Goal: Task Accomplishment & Management: Complete application form

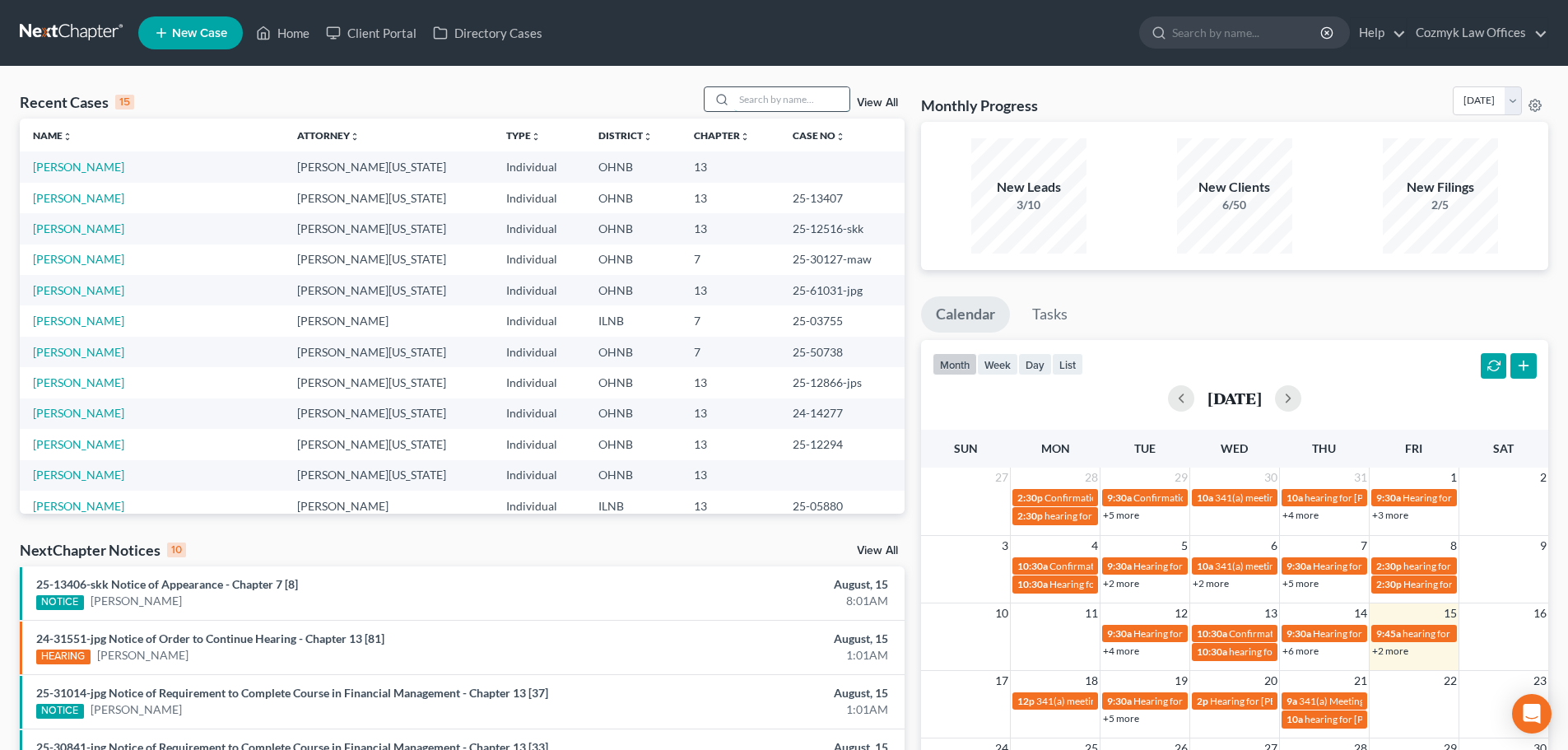
drag, startPoint x: 782, startPoint y: 88, endPoint x: 787, endPoint y: 102, distance: 14.9
click at [782, 88] on input "search" at bounding box center [791, 98] width 115 height 24
click at [787, 102] on input "search" at bounding box center [791, 98] width 115 height 24
type input "whan"
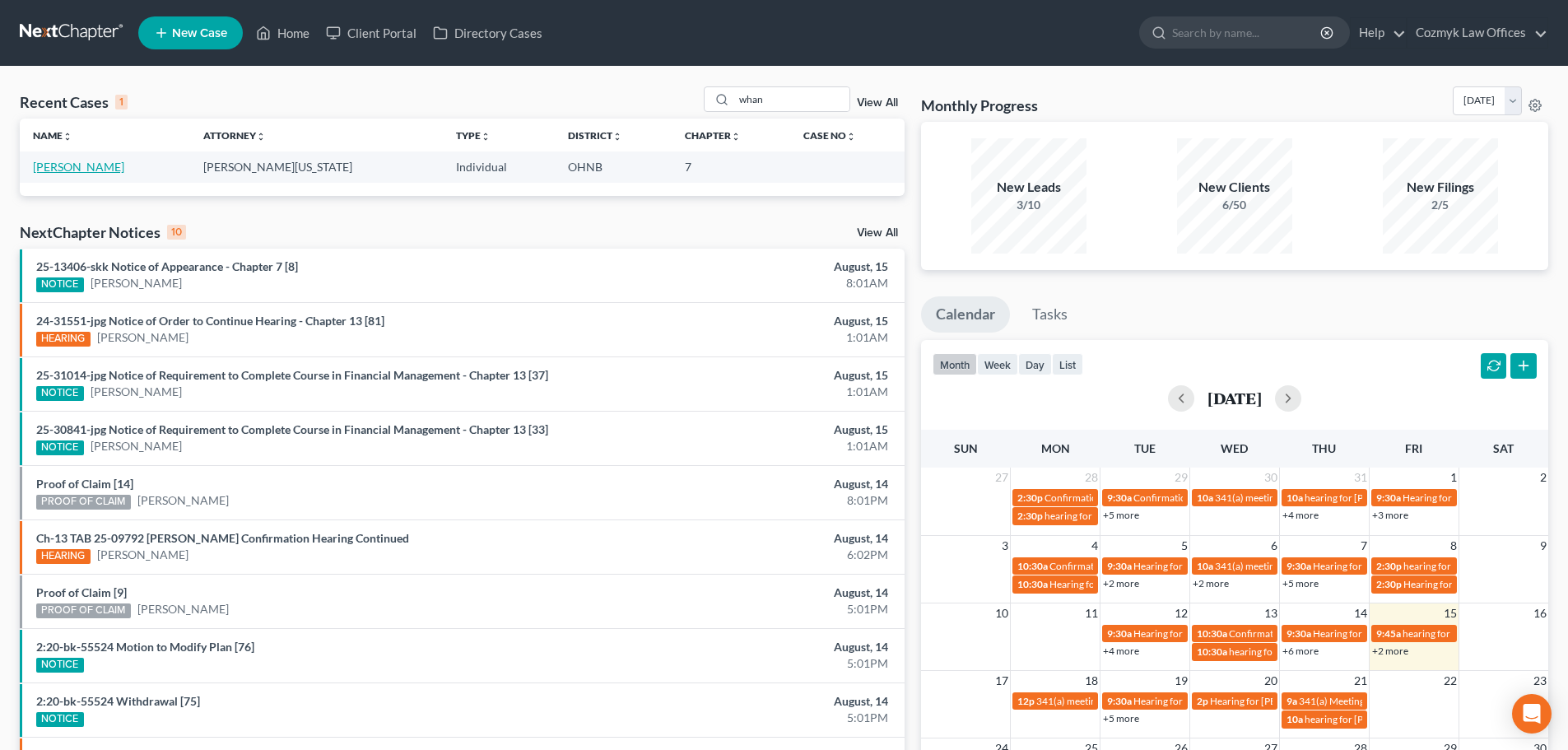
click at [47, 165] on link "[PERSON_NAME]" at bounding box center [79, 167] width 91 height 14
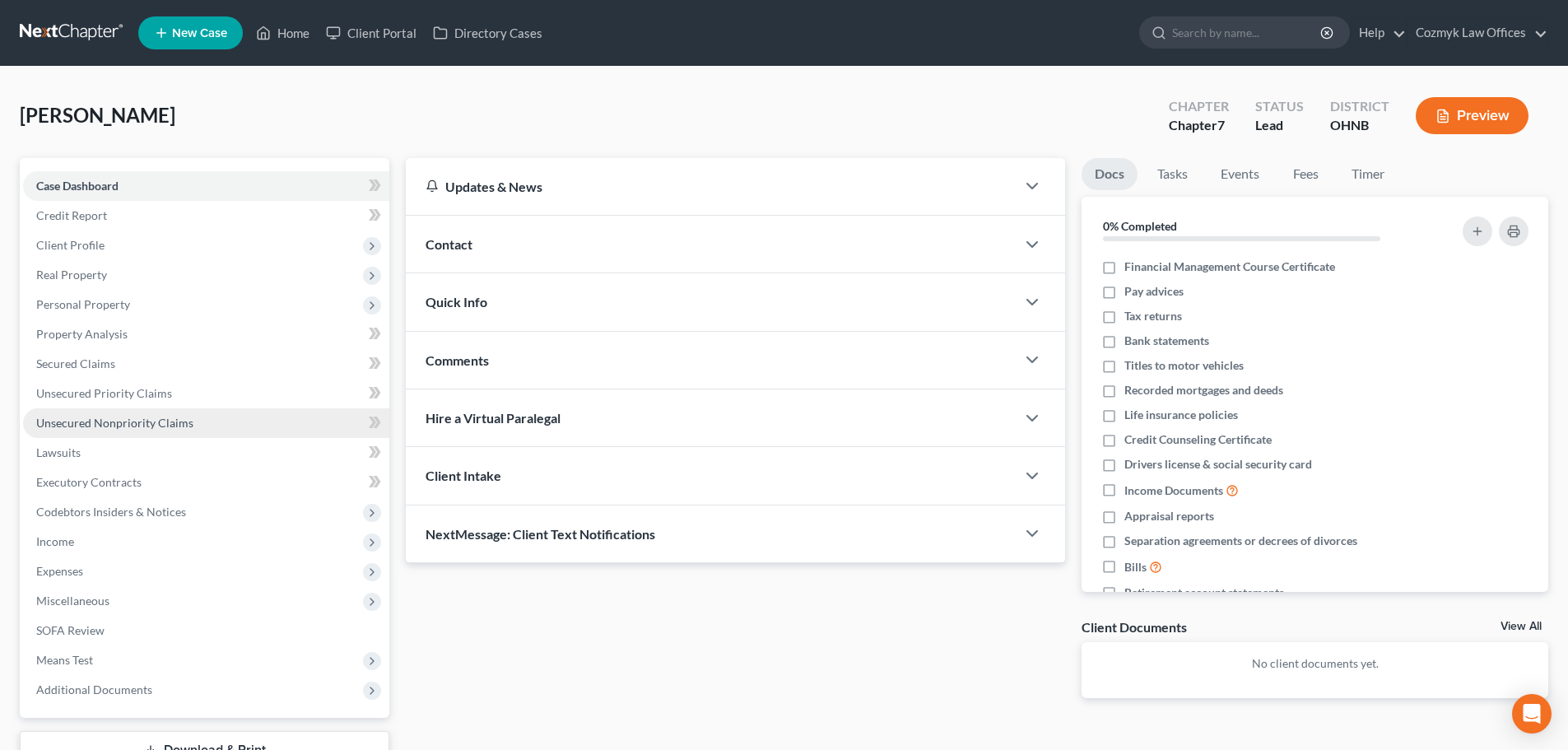
click at [165, 418] on span "Unsecured Nonpriority Claims" at bounding box center [114, 423] width 157 height 14
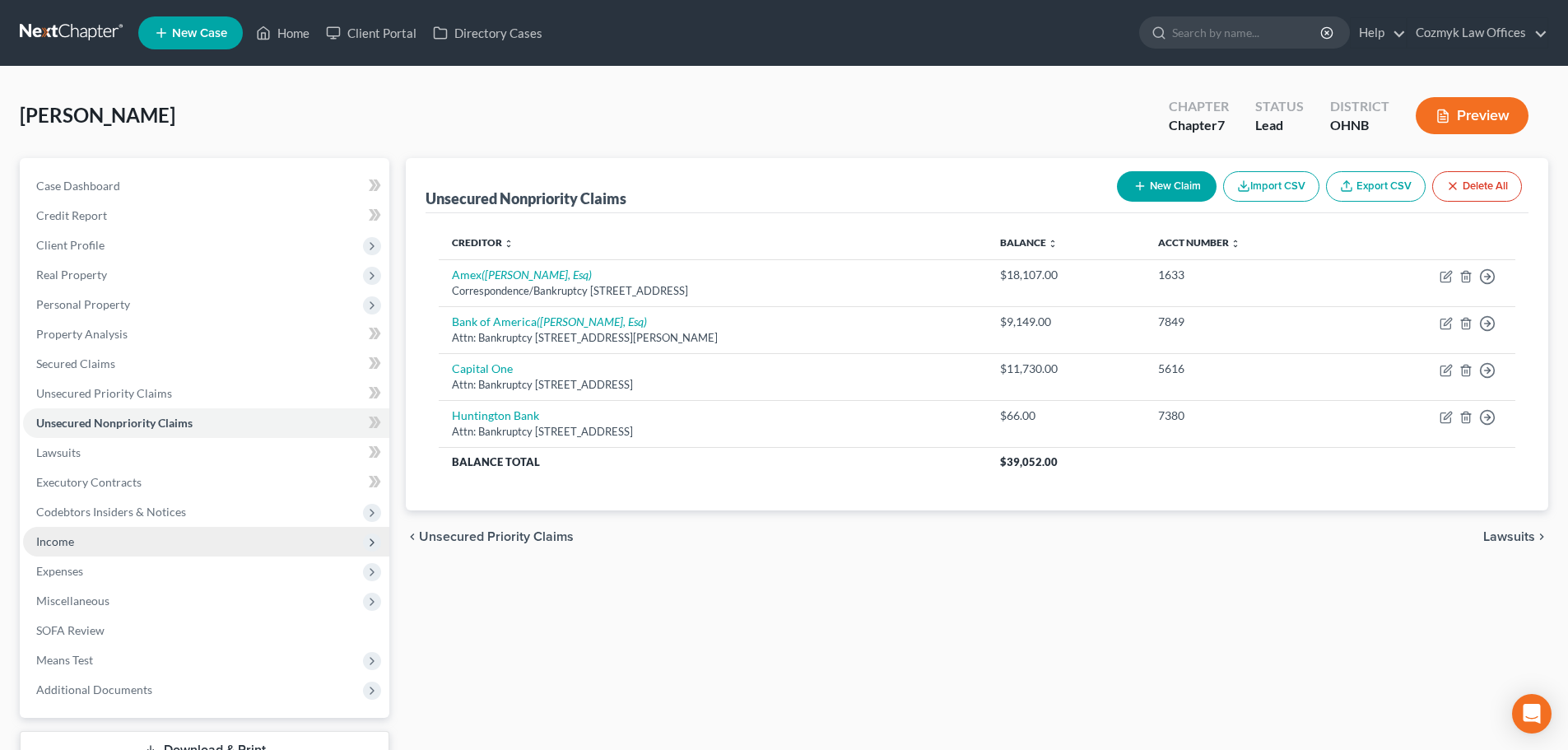
click at [161, 542] on span "Income" at bounding box center [205, 541] width 366 height 30
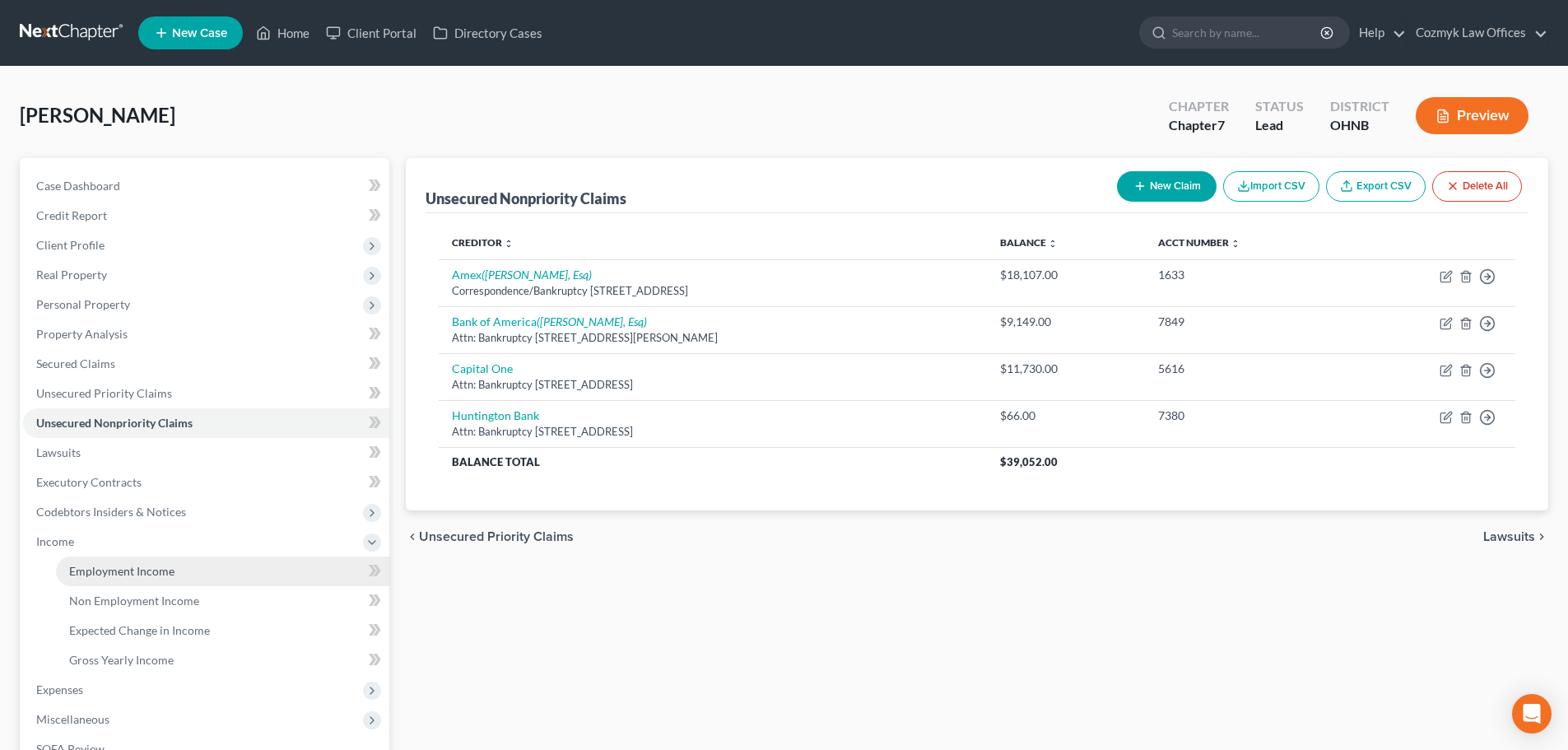
click at [161, 570] on span "Employment Income" at bounding box center [122, 571] width 105 height 14
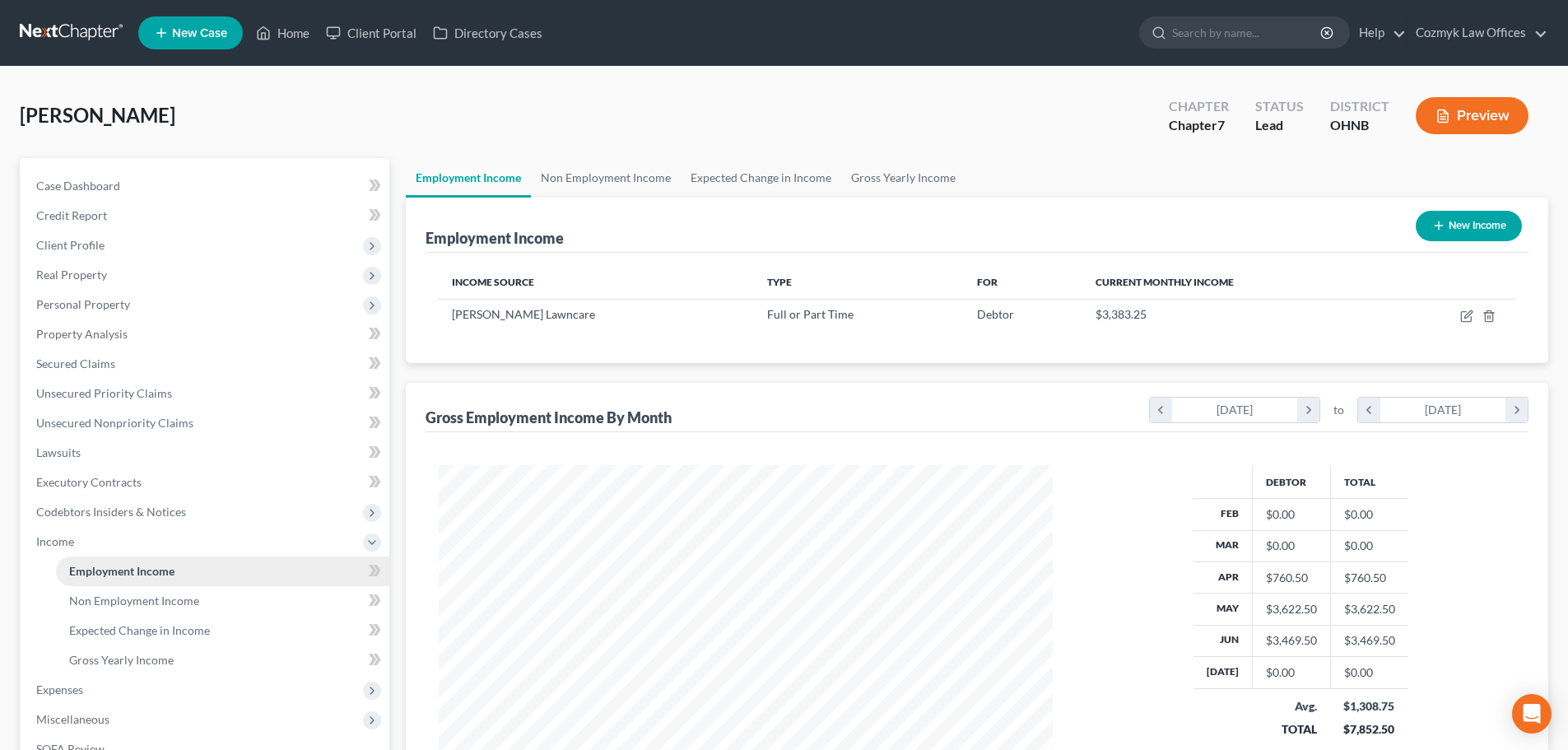
scroll to position [307, 647]
click at [272, 649] on link "Gross Yearly Income" at bounding box center [223, 660] width 333 height 30
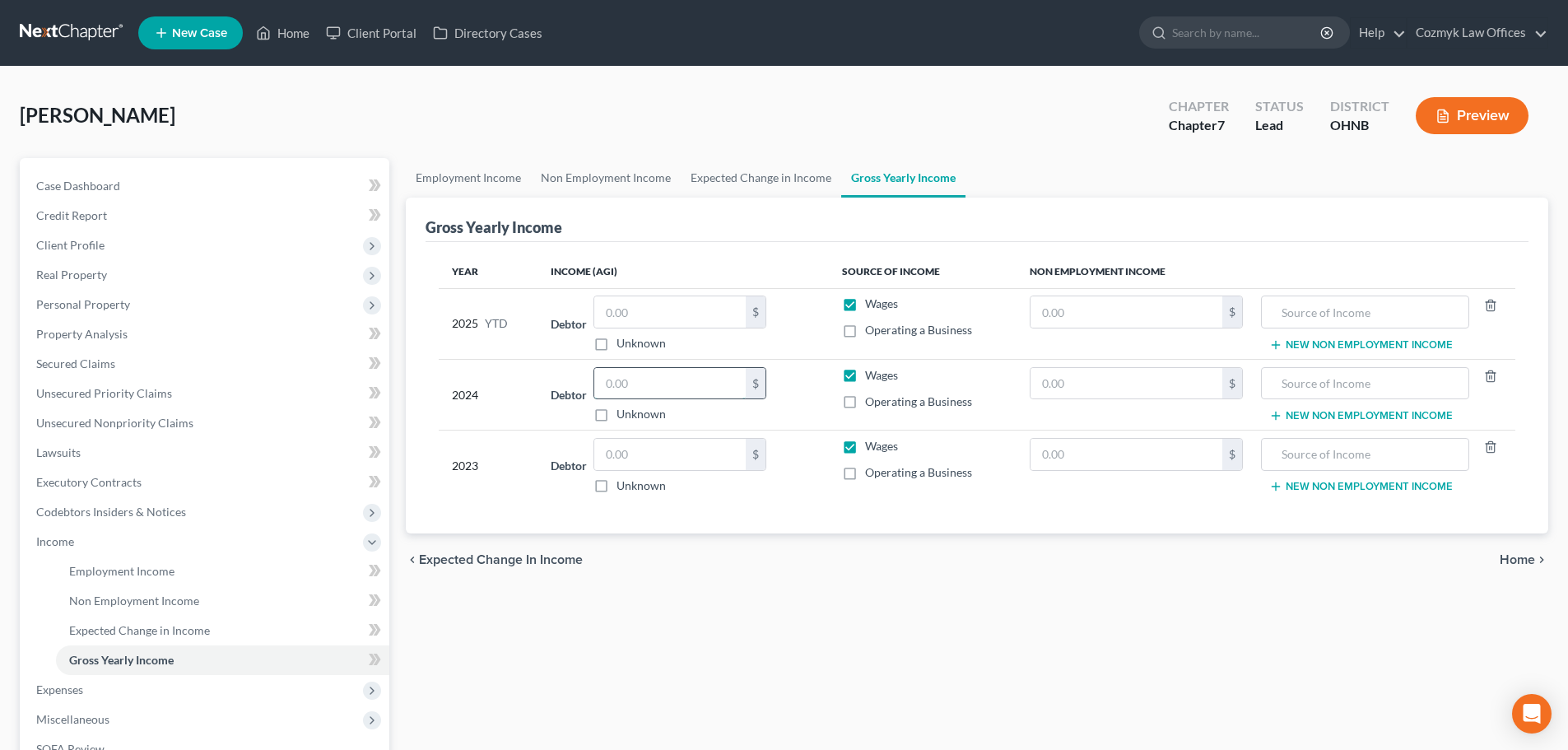
click at [719, 391] on input "text" at bounding box center [669, 383] width 152 height 32
type input "37,558"
drag, startPoint x: 727, startPoint y: 657, endPoint x: 724, endPoint y: 644, distance: 13.3
click at [727, 657] on div "Employment Income Non Employment Income Expected Change in Income Gross Yearly …" at bounding box center [977, 544] width 1159 height 773
click at [632, 311] on input "text" at bounding box center [669, 312] width 152 height 32
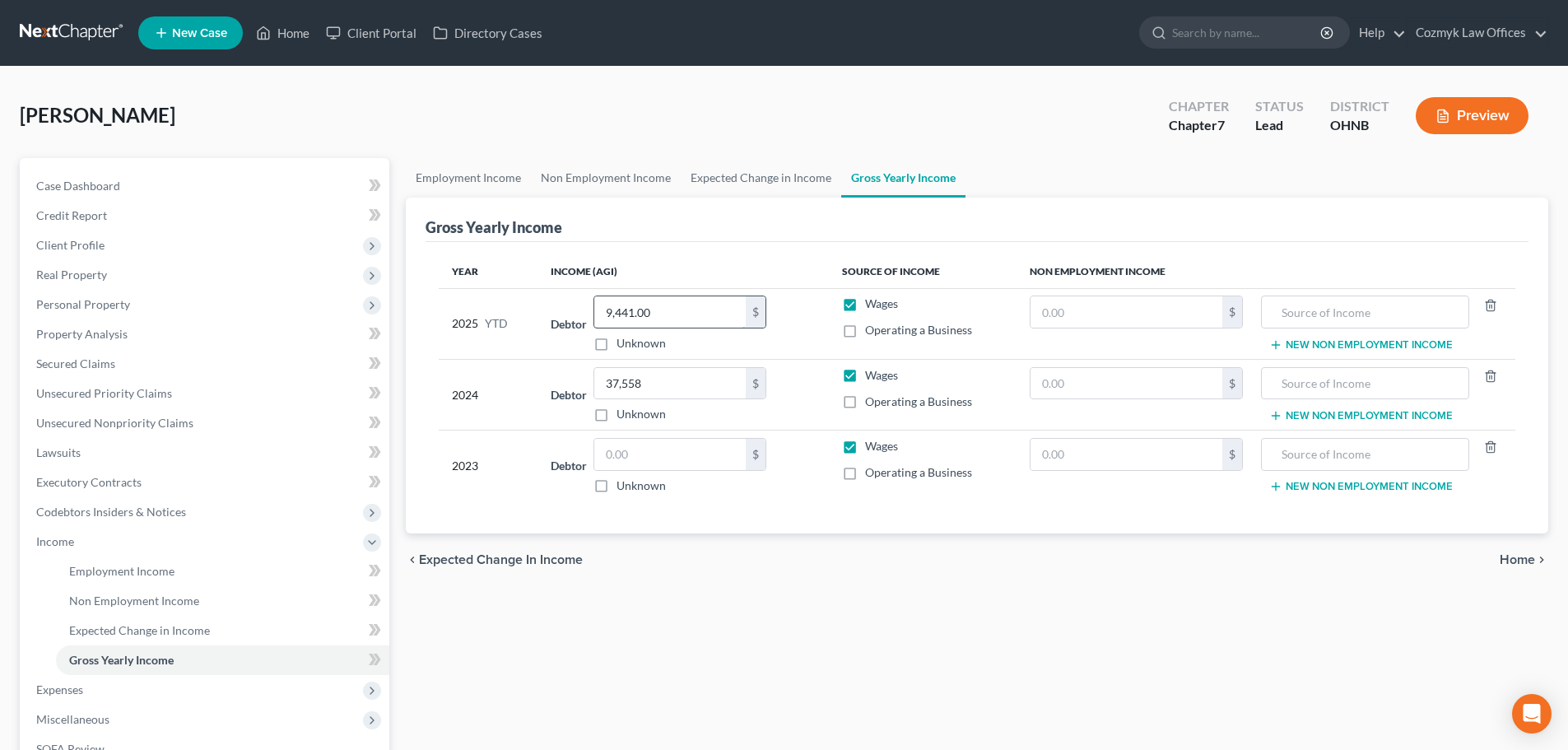
type input "9,441.00"
click at [94, 692] on span "Expenses" at bounding box center [205, 689] width 366 height 30
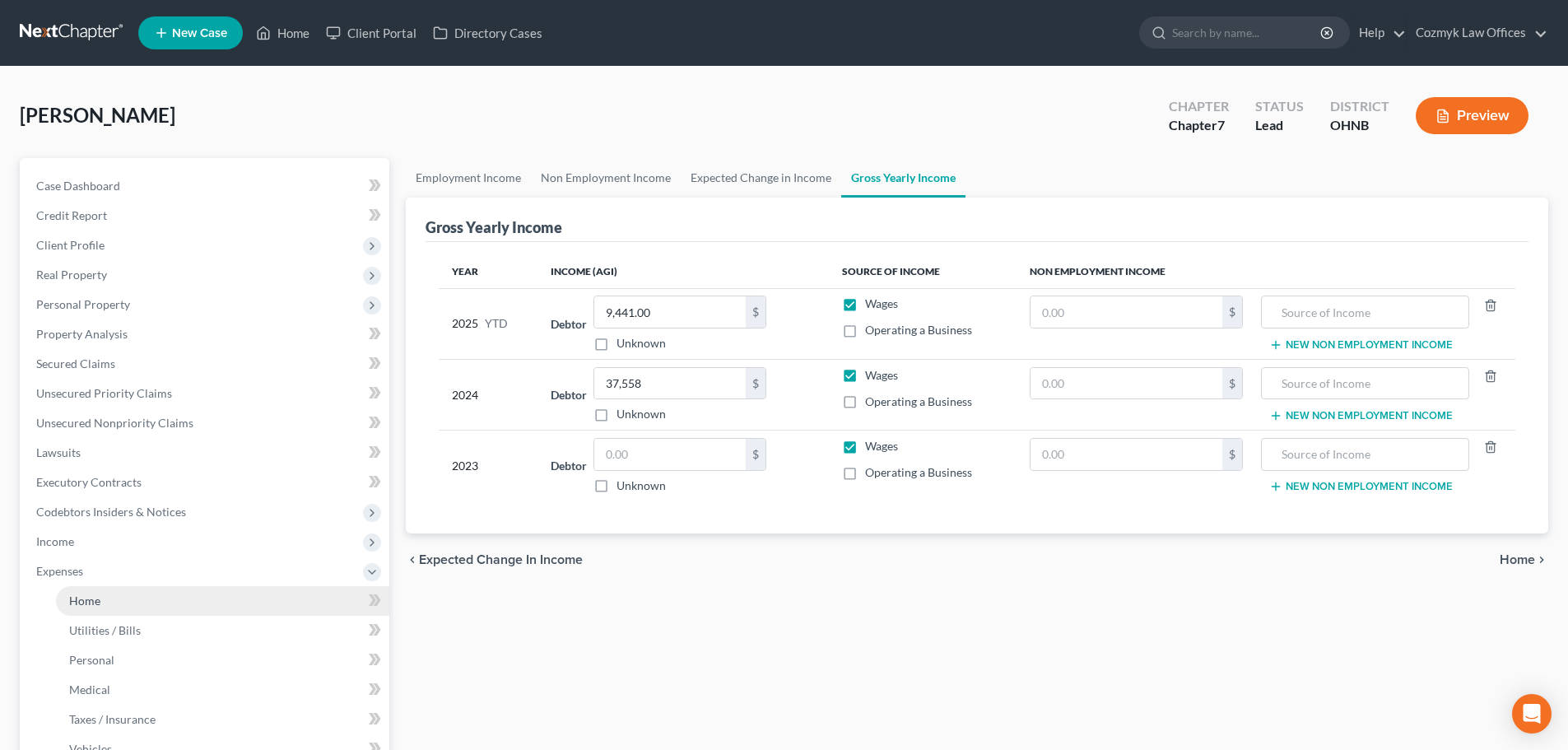
click at [97, 604] on span "Home" at bounding box center [85, 600] width 32 height 14
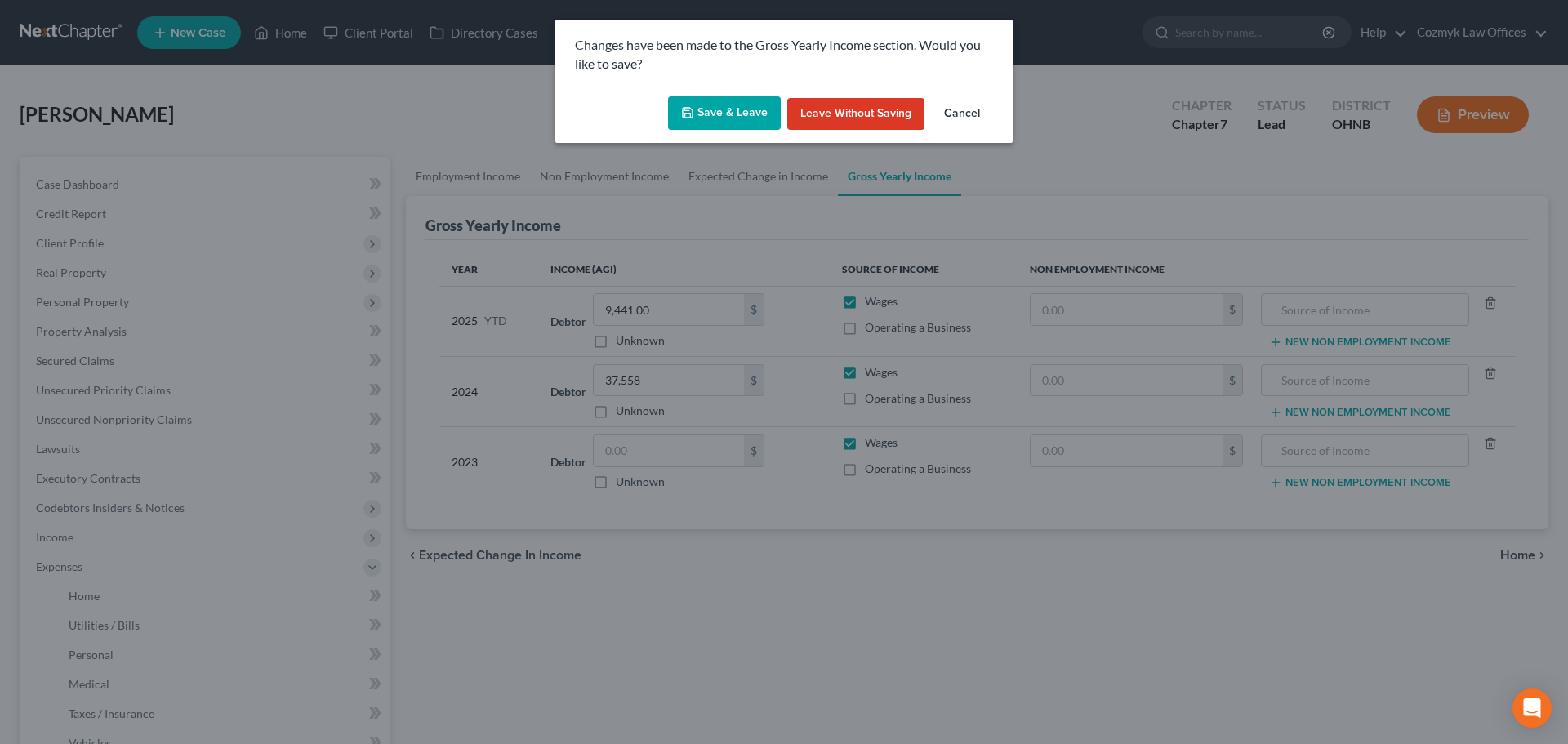
click at [691, 107] on icon "button" at bounding box center [687, 112] width 13 height 13
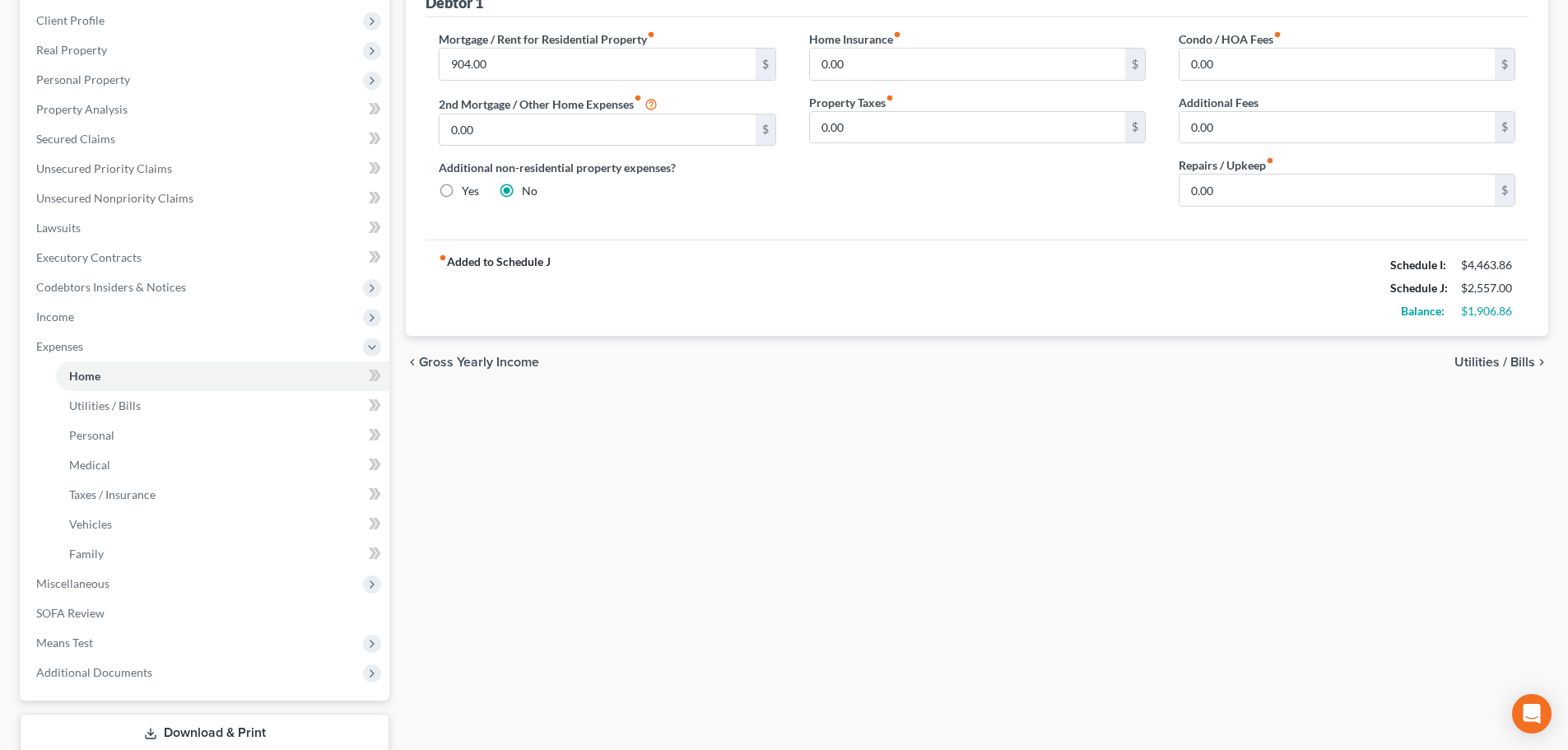
scroll to position [246, 0]
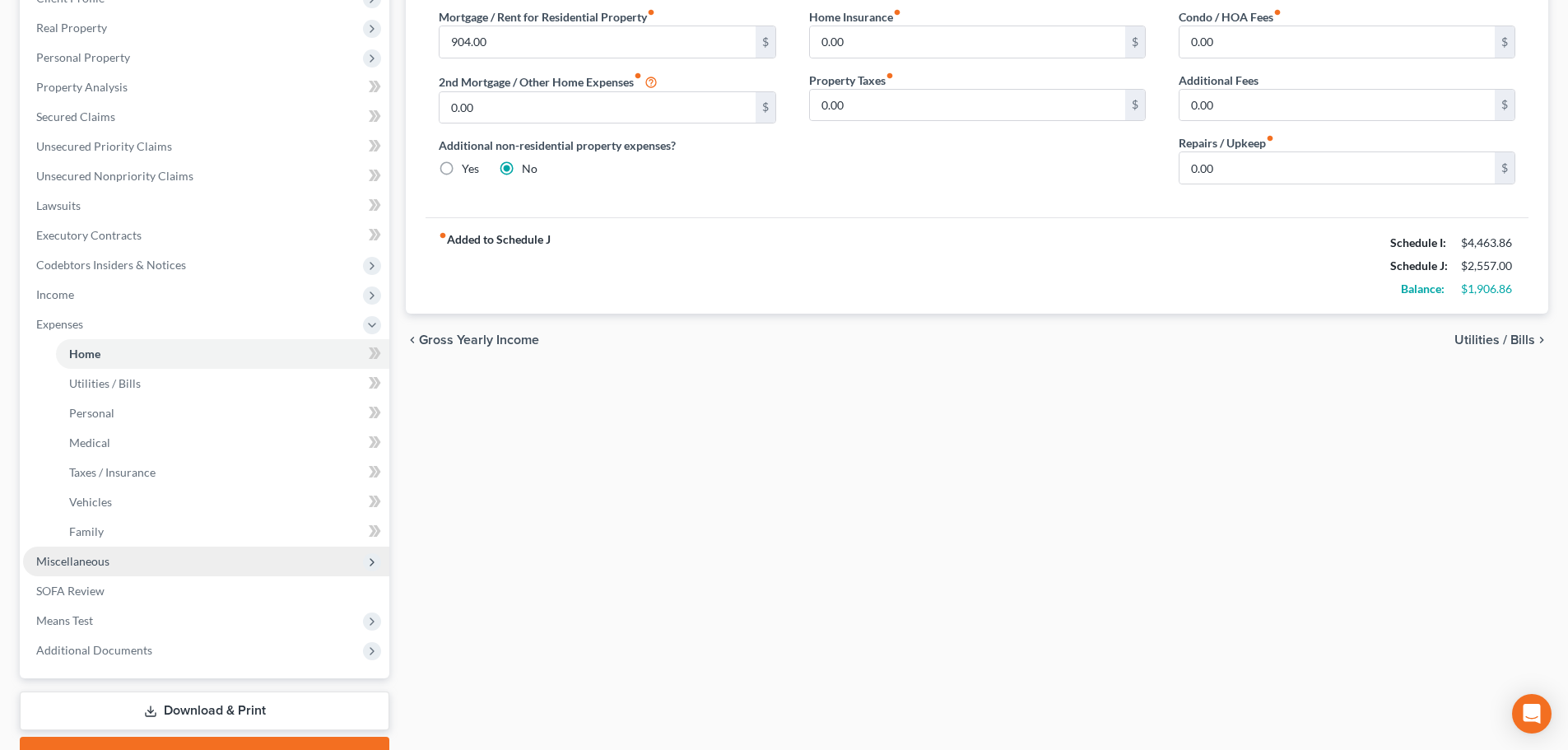
click at [228, 571] on span "Miscellaneous" at bounding box center [205, 561] width 366 height 30
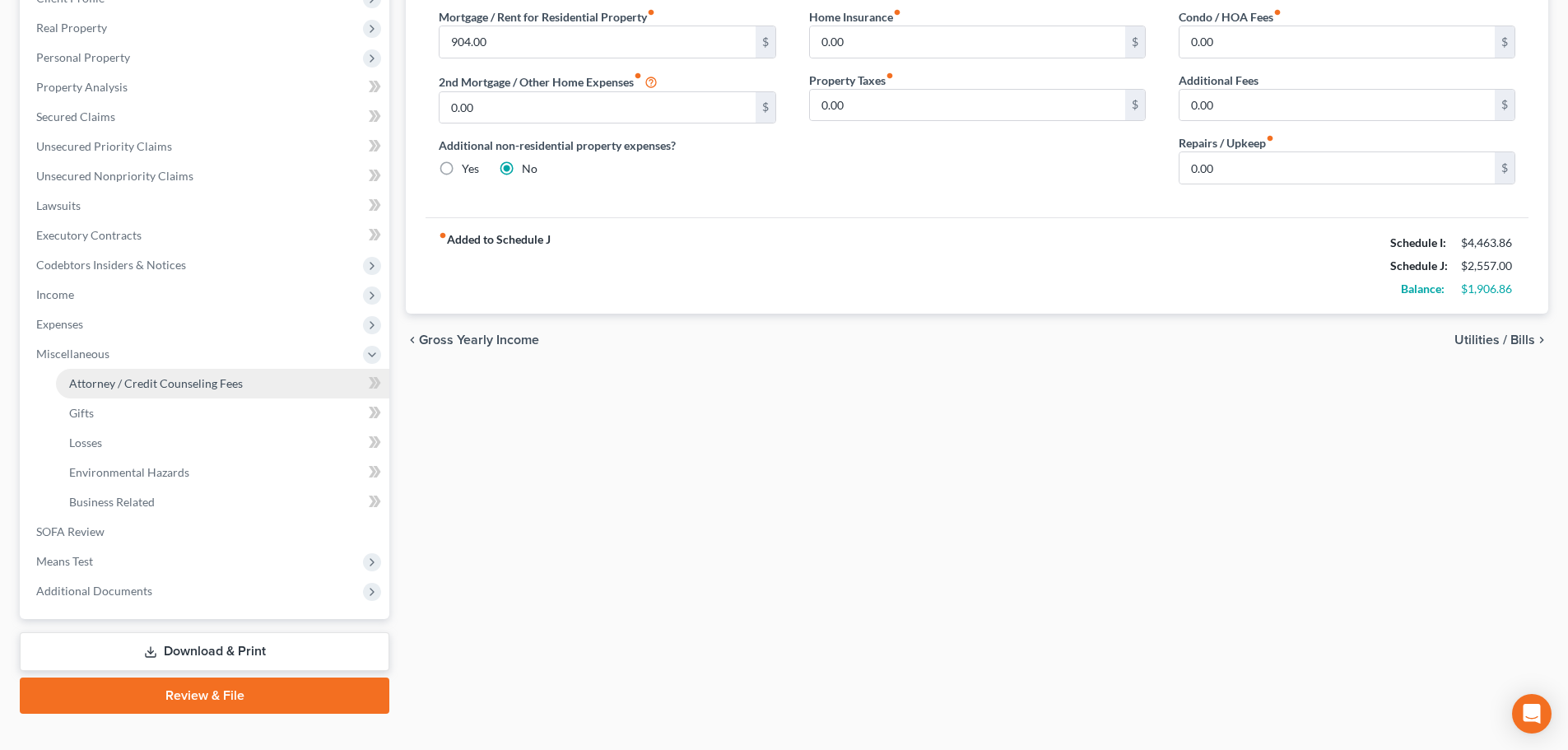
click at [212, 375] on link "Attorney / Credit Counseling Fees" at bounding box center [223, 383] width 333 height 30
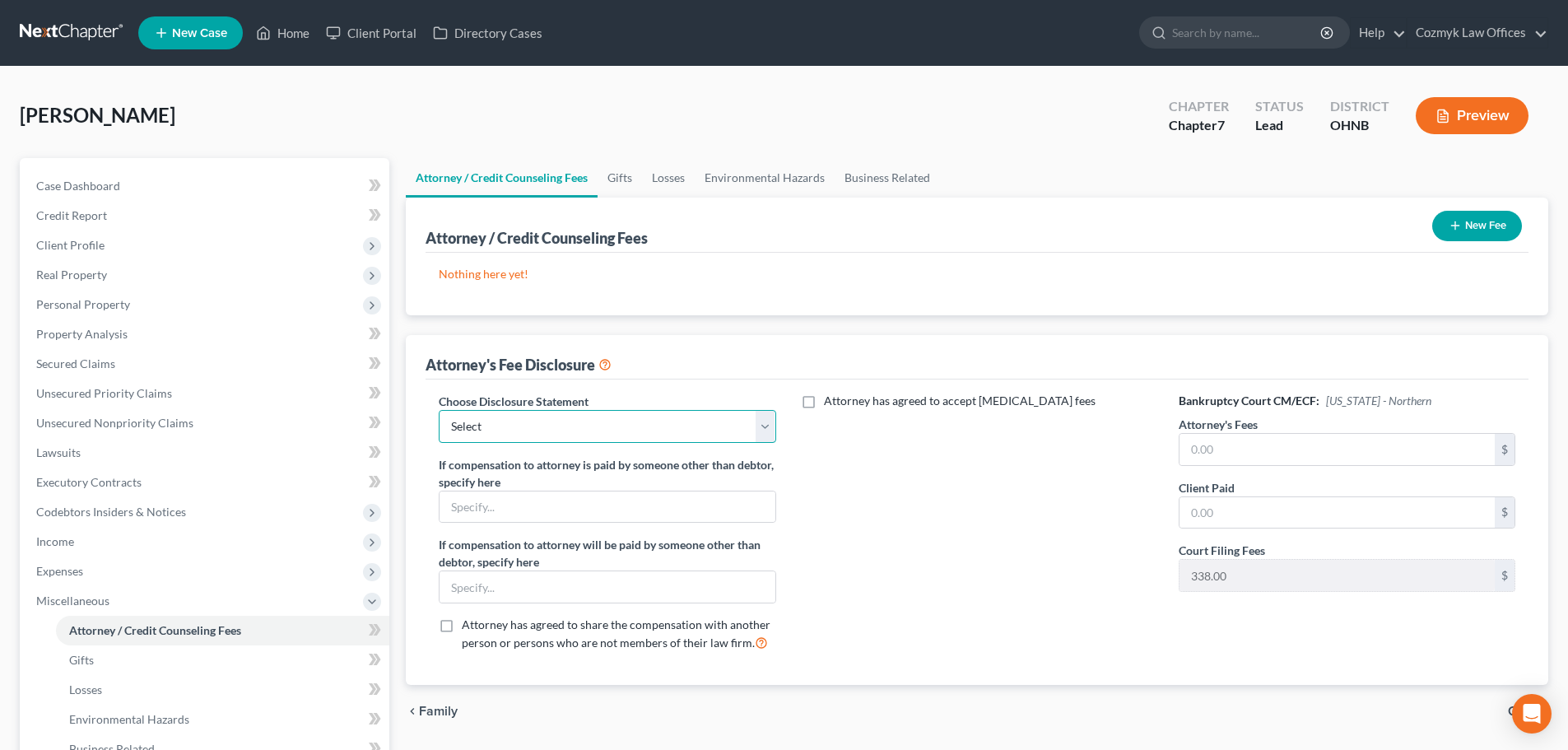
click at [498, 418] on select "Select IL - FORM 2030 Disclosure" at bounding box center [607, 426] width 337 height 33
select select "1"
click at [439, 410] on select "Select IL - FORM 2030 Disclosure" at bounding box center [607, 426] width 337 height 33
click at [62, 251] on span "Client Profile" at bounding box center [70, 245] width 68 height 14
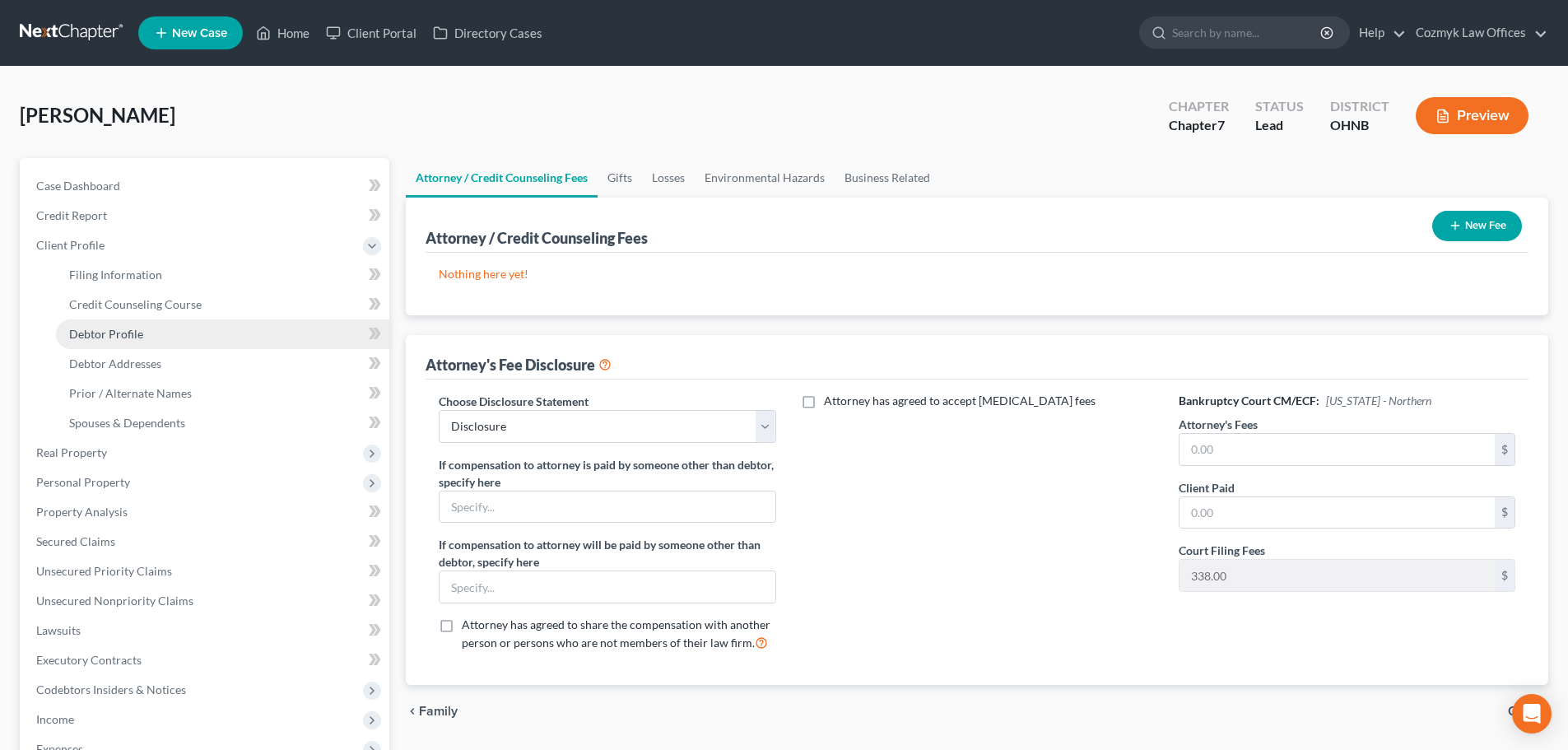
click at [87, 332] on span "Debtor Profile" at bounding box center [106, 333] width 74 height 14
select select "0"
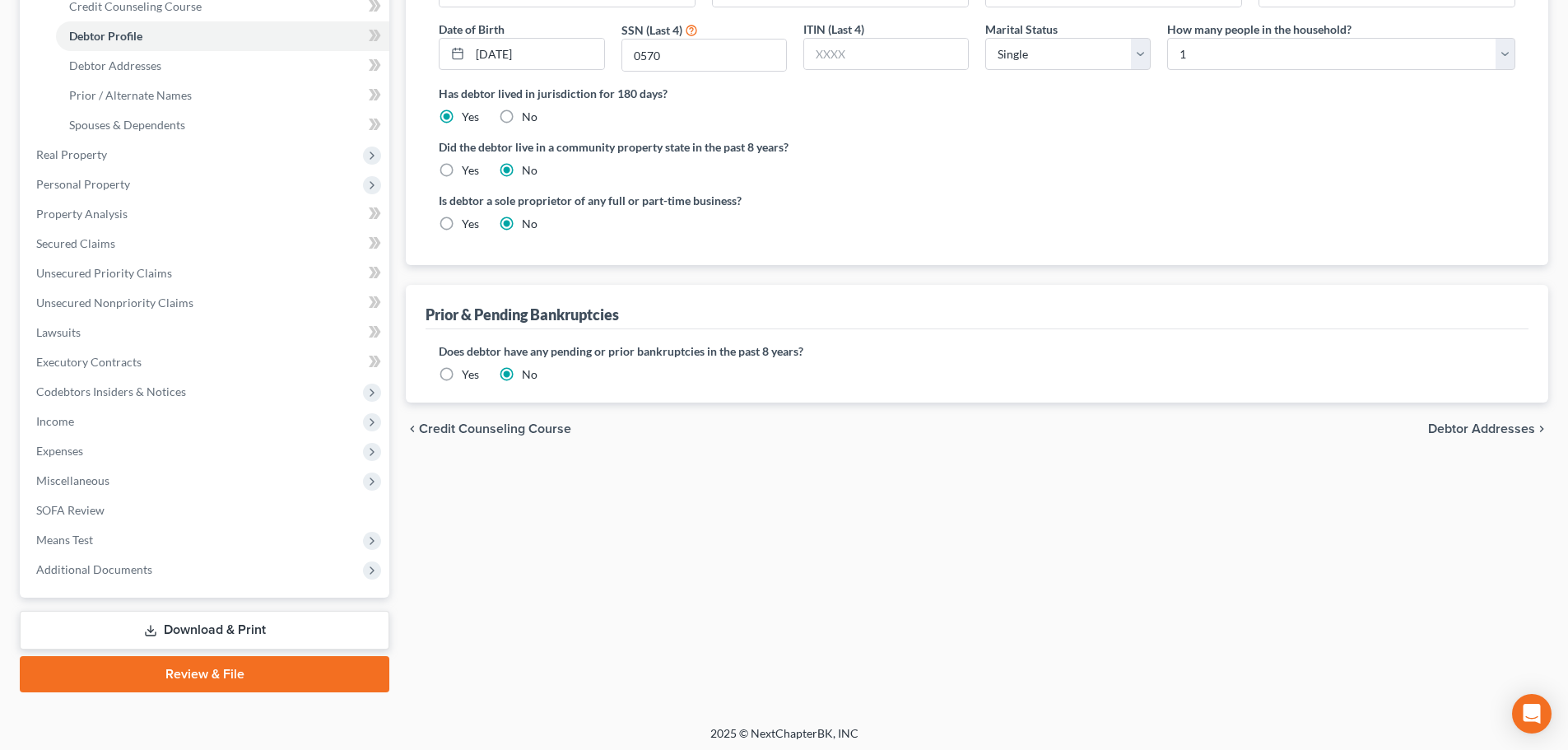
scroll to position [303, 0]
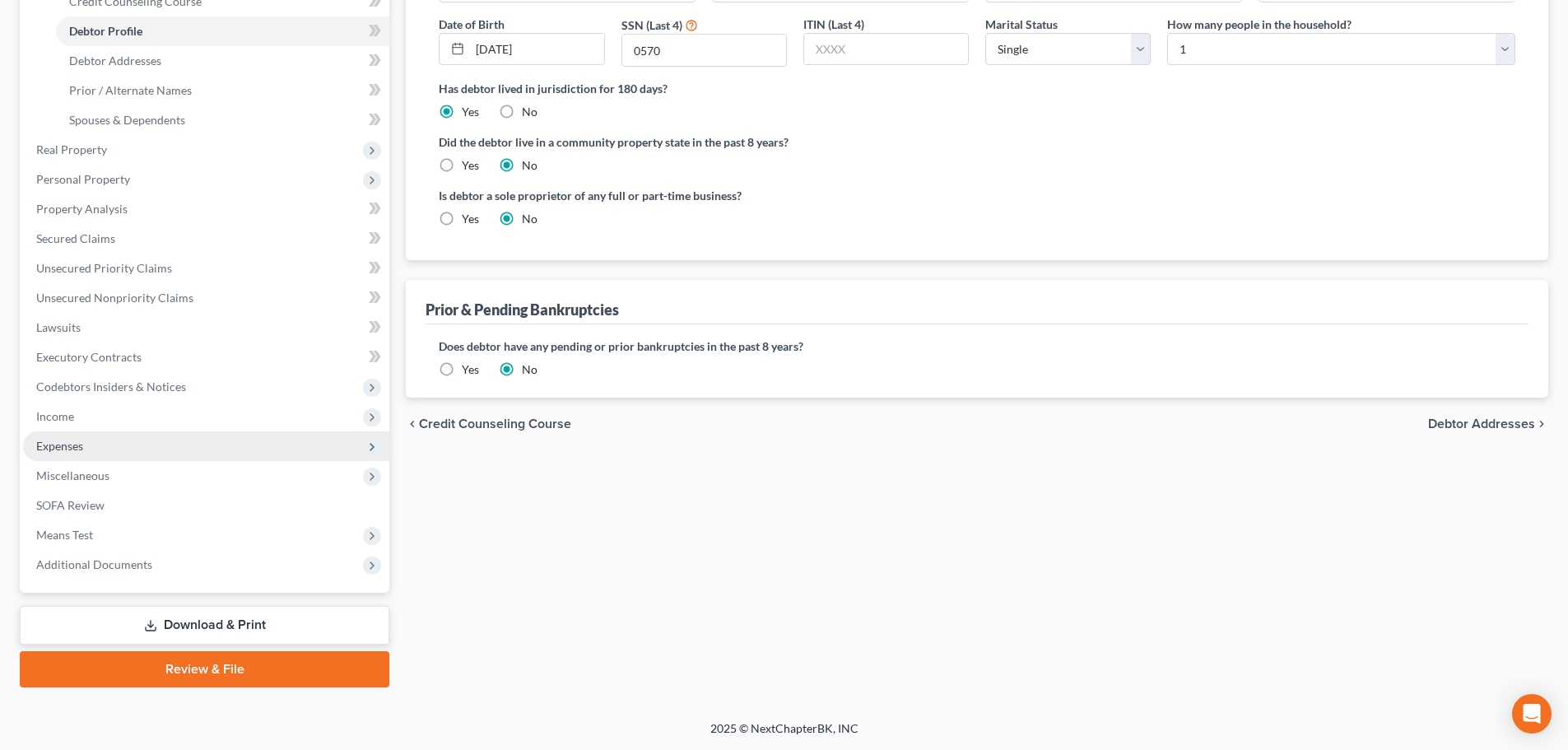
click at [105, 450] on span "Expenses" at bounding box center [205, 446] width 366 height 30
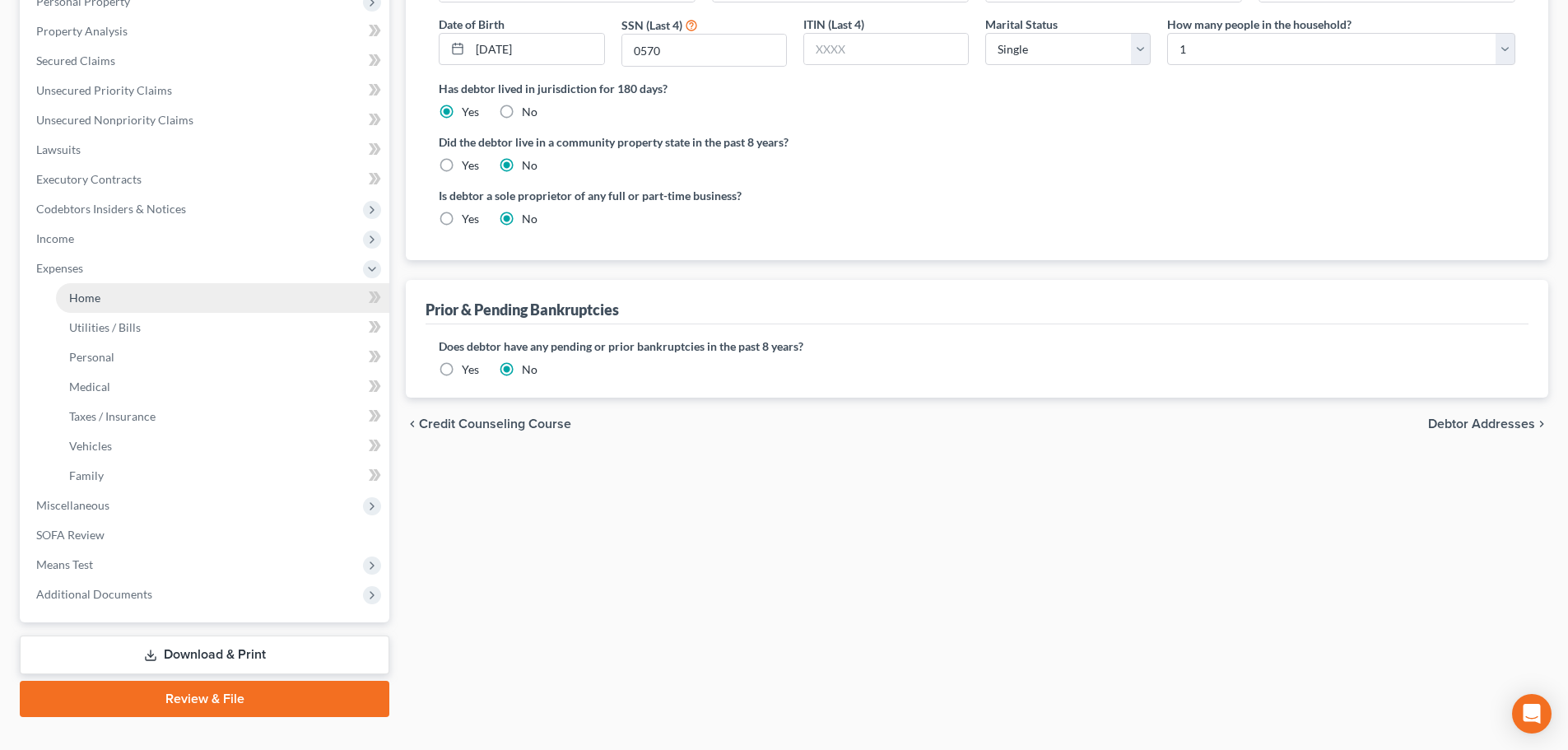
click at [97, 305] on link "Home" at bounding box center [223, 298] width 333 height 30
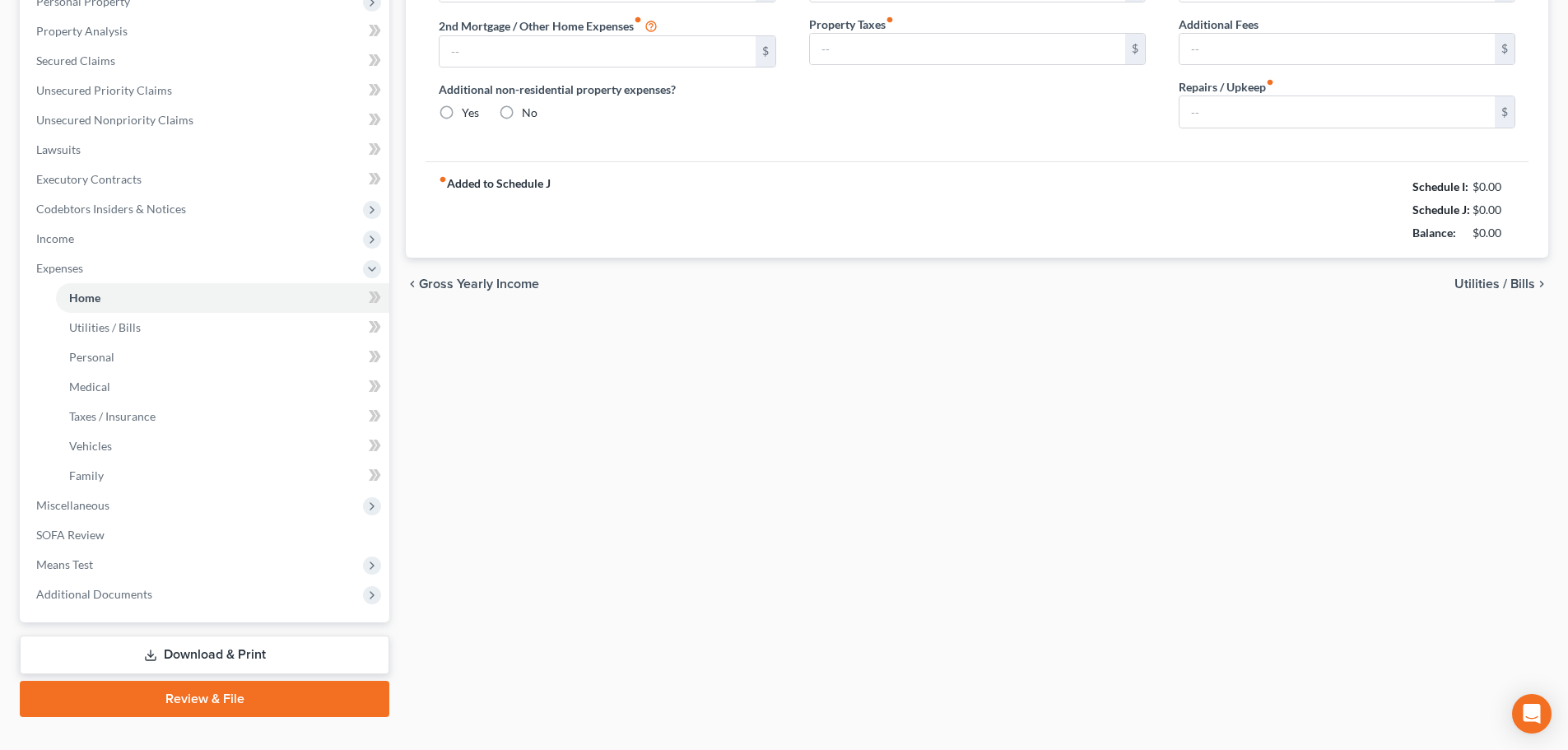
type input "904.00"
type input "0.00"
radio input "true"
type input "0.00"
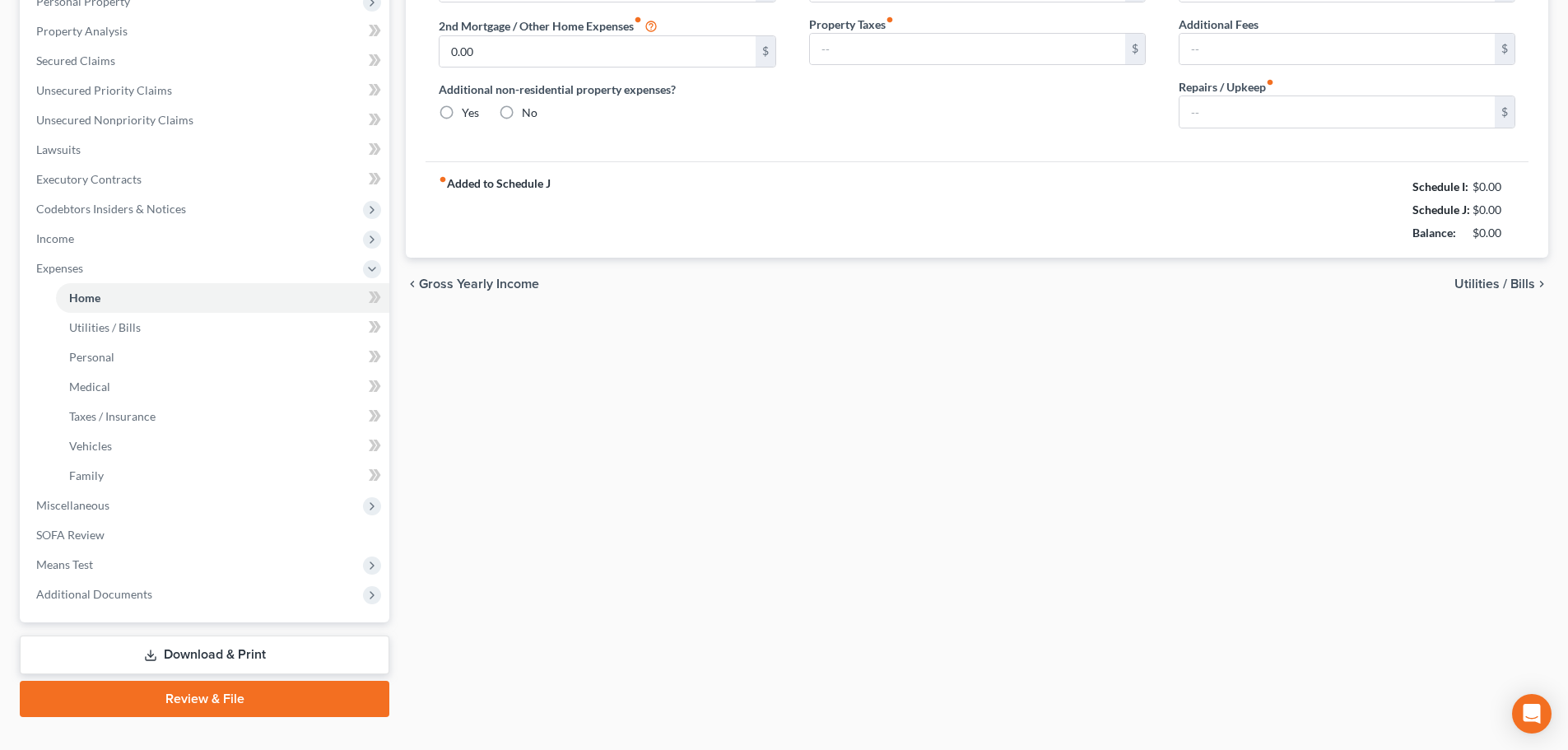
type input "0.00"
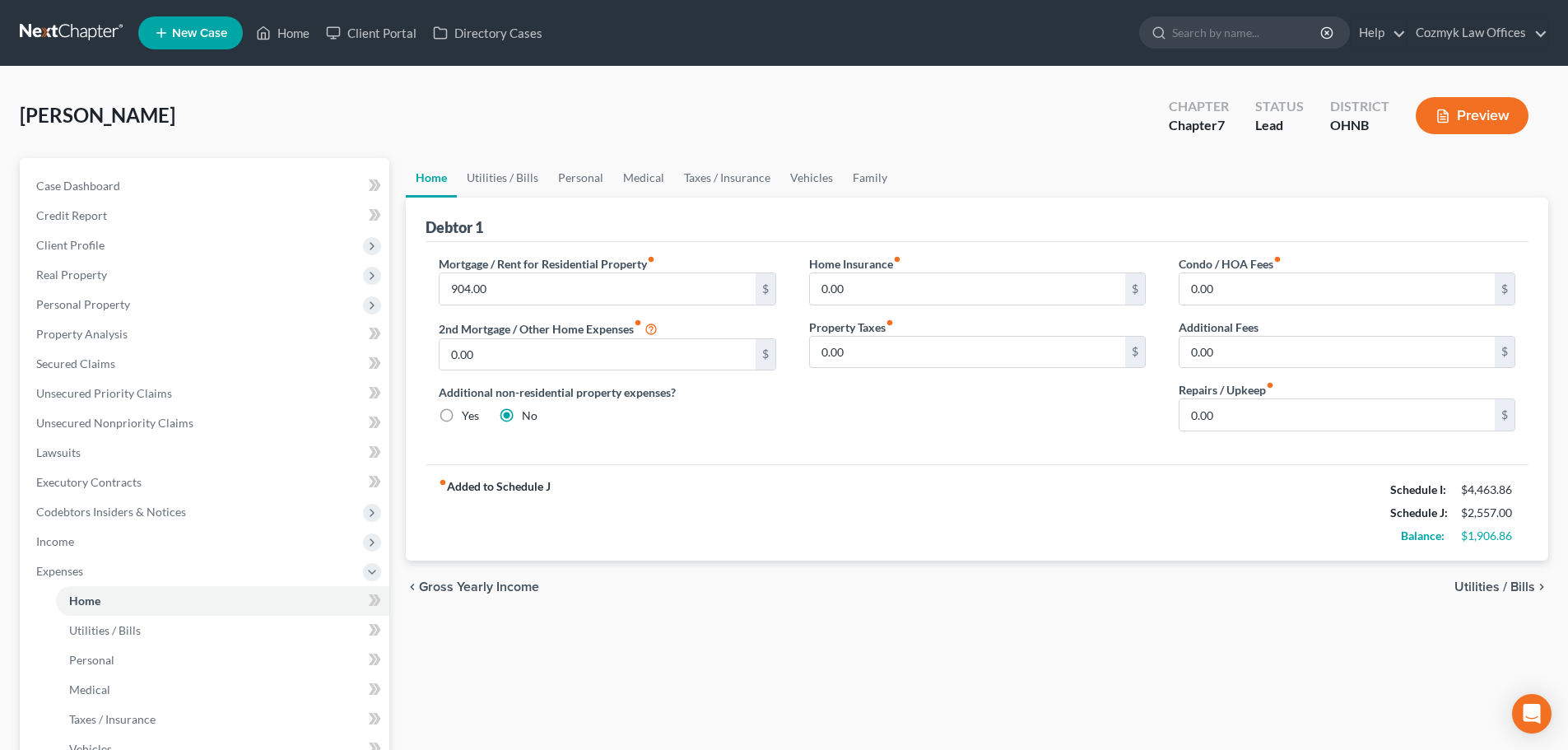
click at [1479, 582] on span "Utilities / Bills" at bounding box center [1494, 586] width 81 height 13
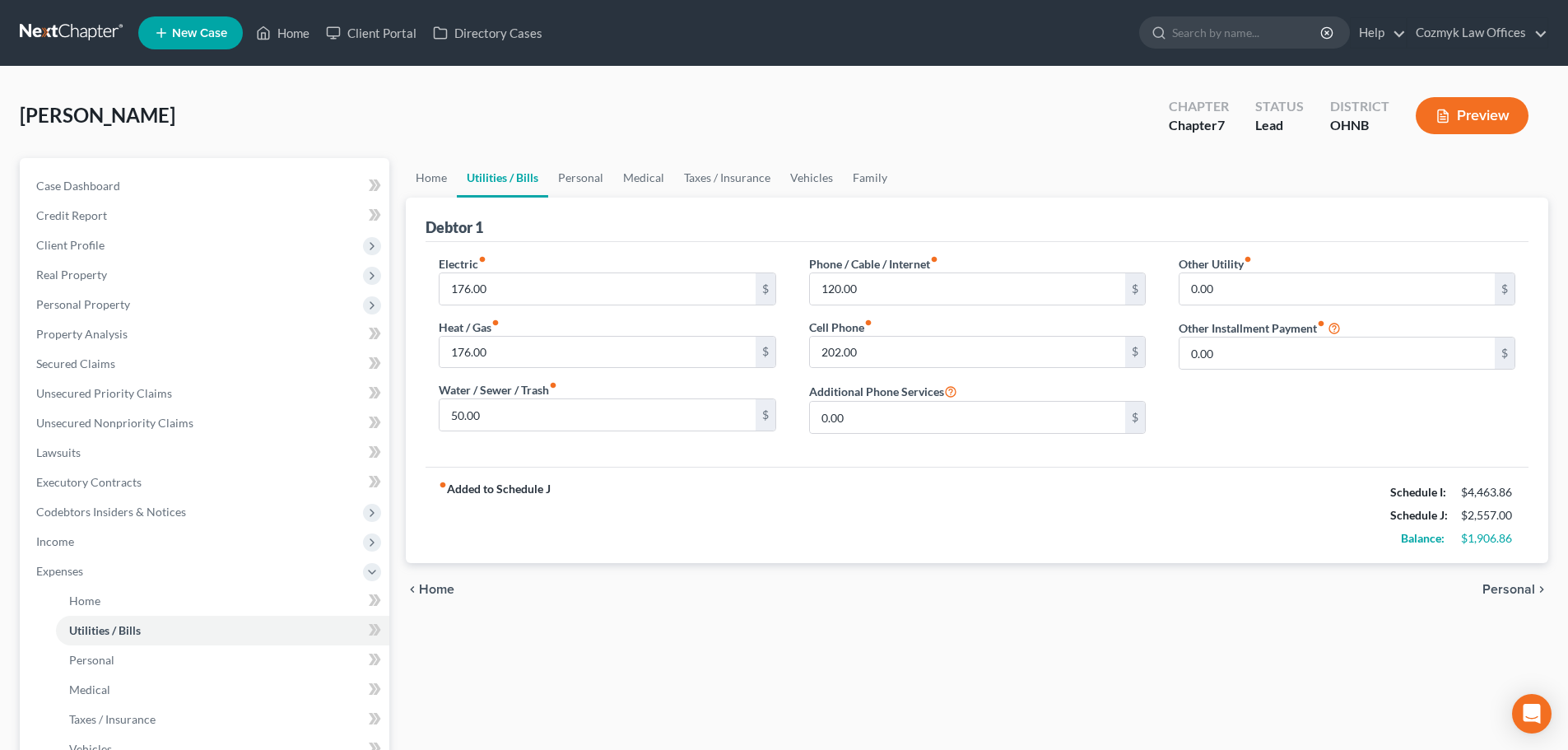
click at [1479, 582] on div "chevron_left Home Personal chevron_right" at bounding box center [977, 589] width 1142 height 53
click at [1512, 590] on span "Personal" at bounding box center [1508, 589] width 53 height 13
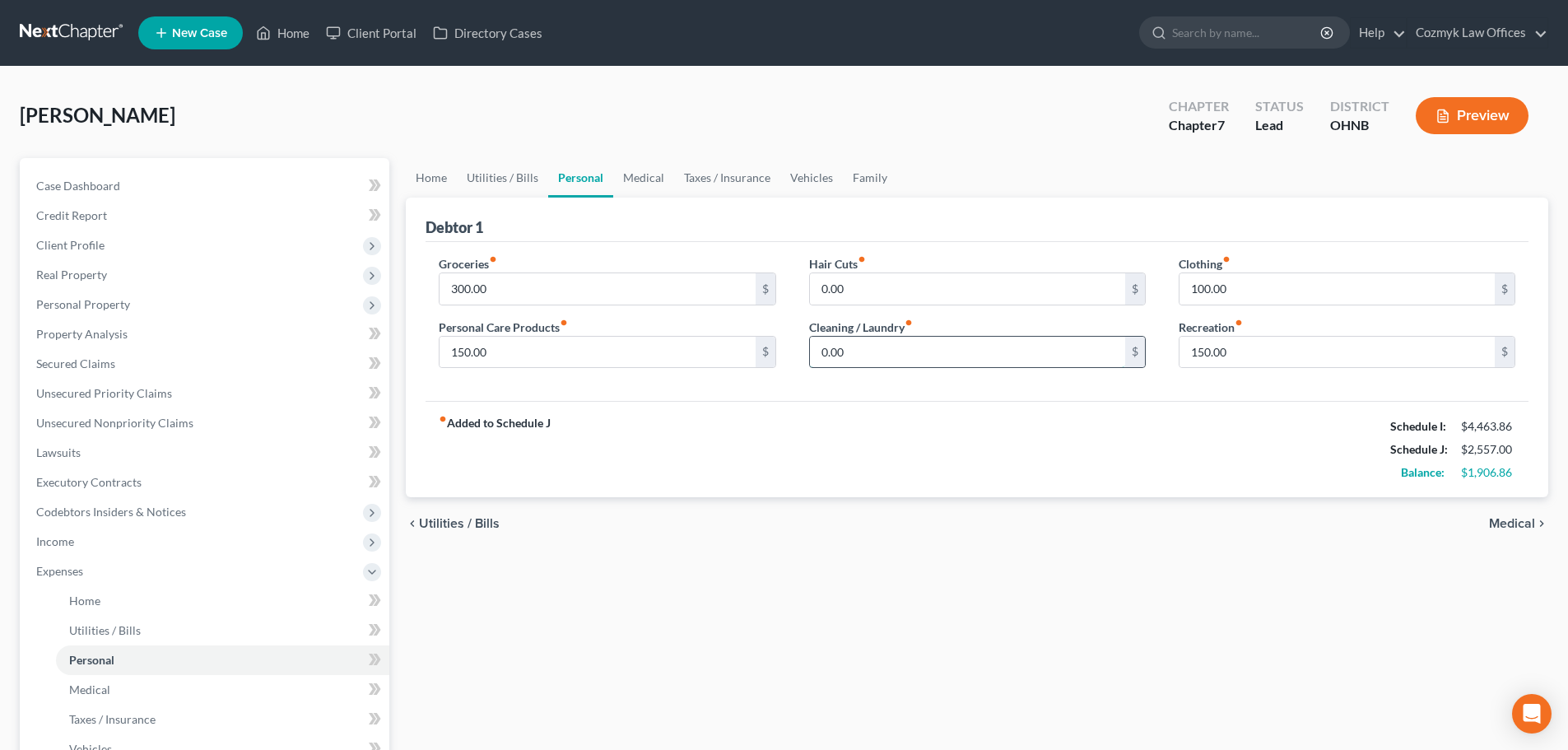
click at [852, 339] on input "0.00" at bounding box center [967, 353] width 315 height 32
type input "50"
click at [1516, 520] on span "Medical" at bounding box center [1512, 523] width 47 height 13
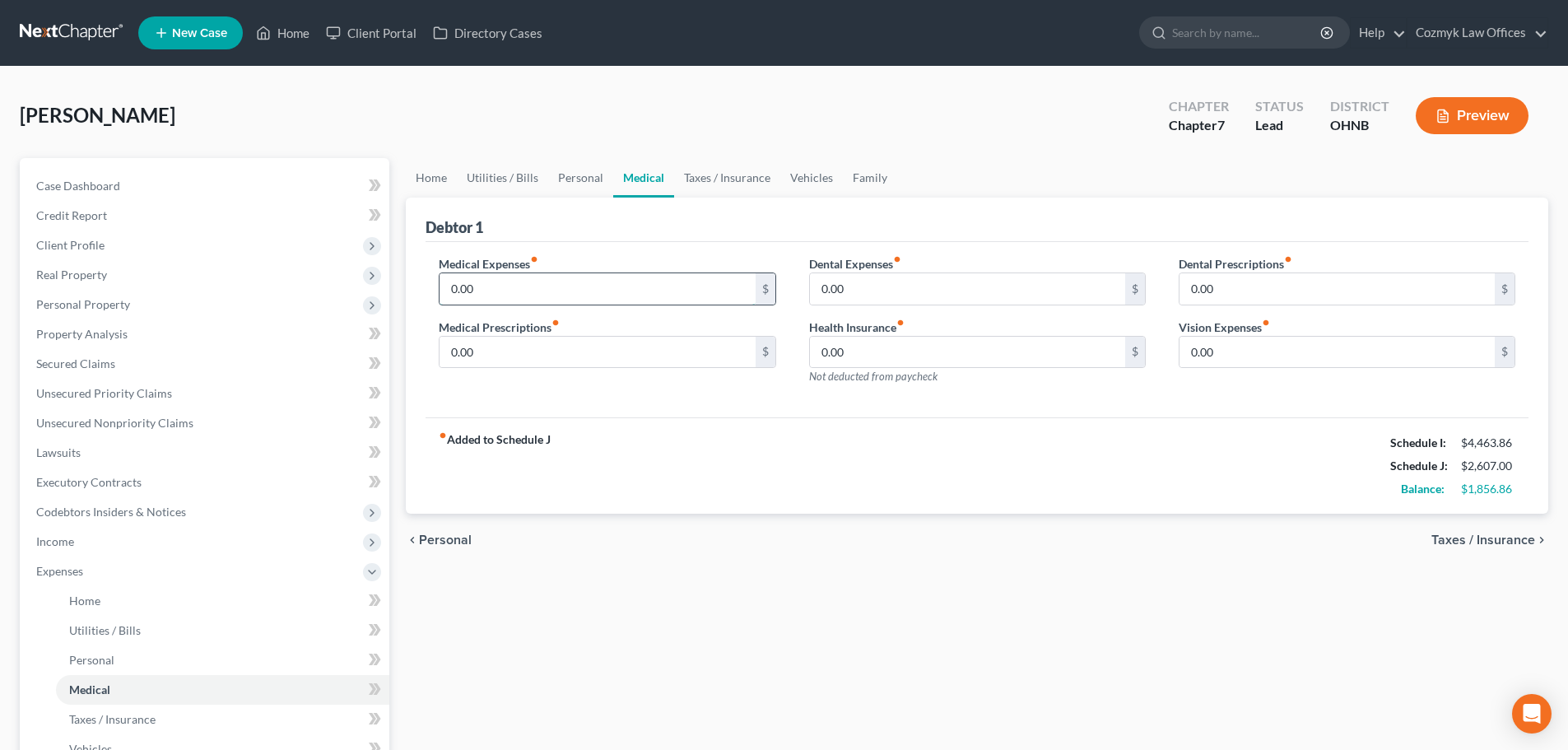
click at [473, 293] on input "0.00" at bounding box center [597, 289] width 315 height 32
type input "0"
type input "50"
click at [1463, 539] on span "Taxes / Insurance" at bounding box center [1483, 539] width 104 height 13
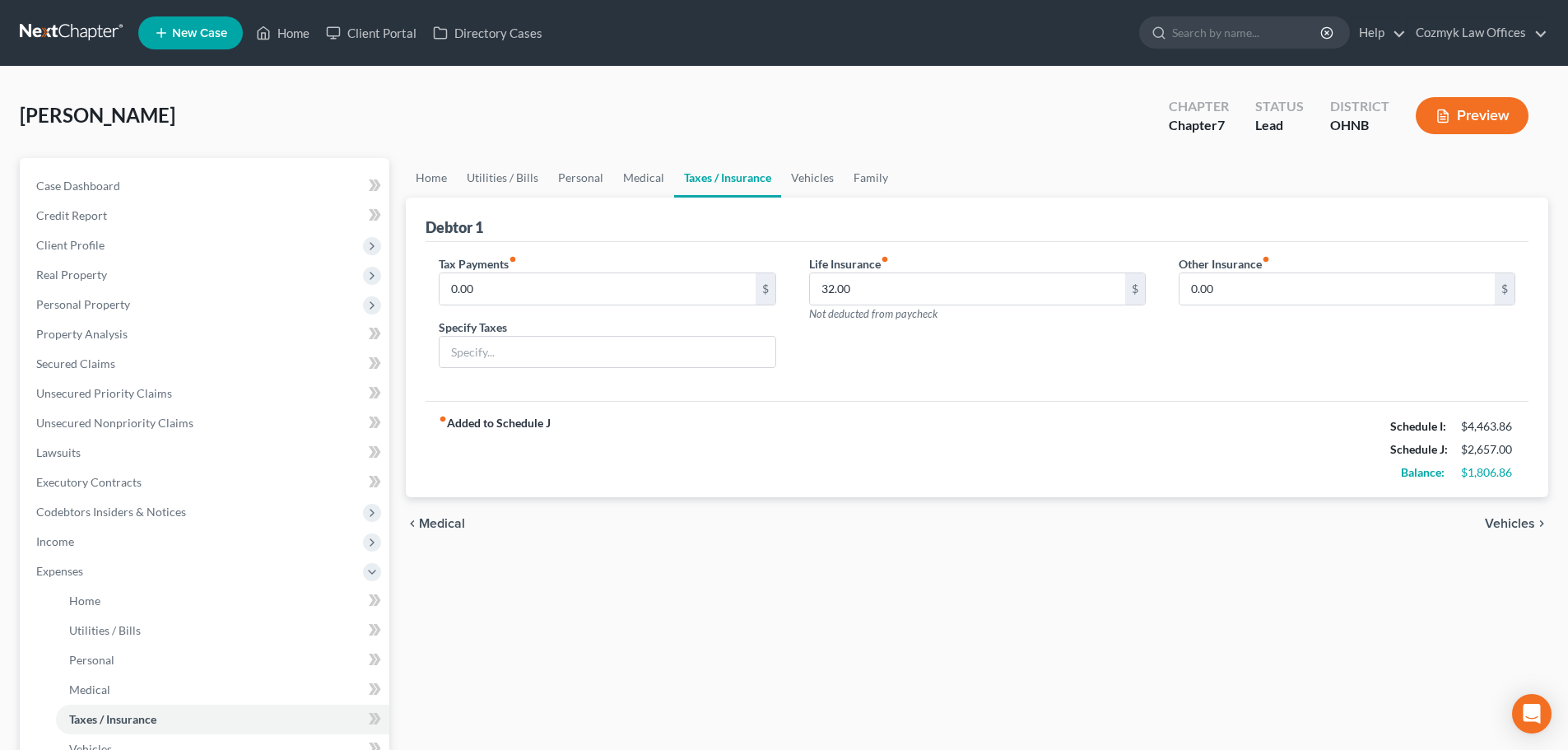
click at [1463, 539] on div "chevron_left Medical Vehicles chevron_right" at bounding box center [977, 524] width 1142 height 53
click at [1523, 525] on span "Vehicles" at bounding box center [1509, 523] width 50 height 13
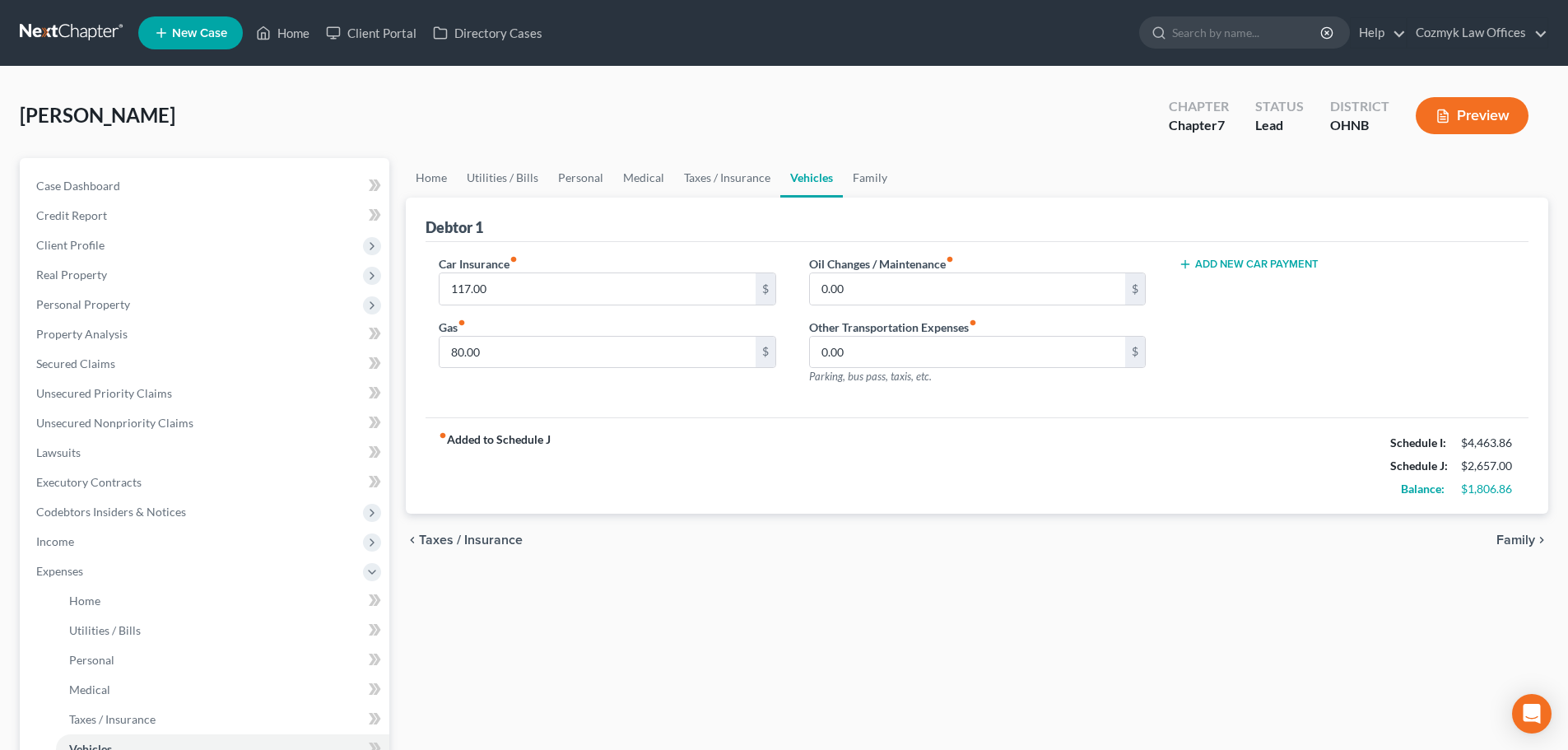
click at [1519, 537] on span "Family" at bounding box center [1515, 539] width 39 height 13
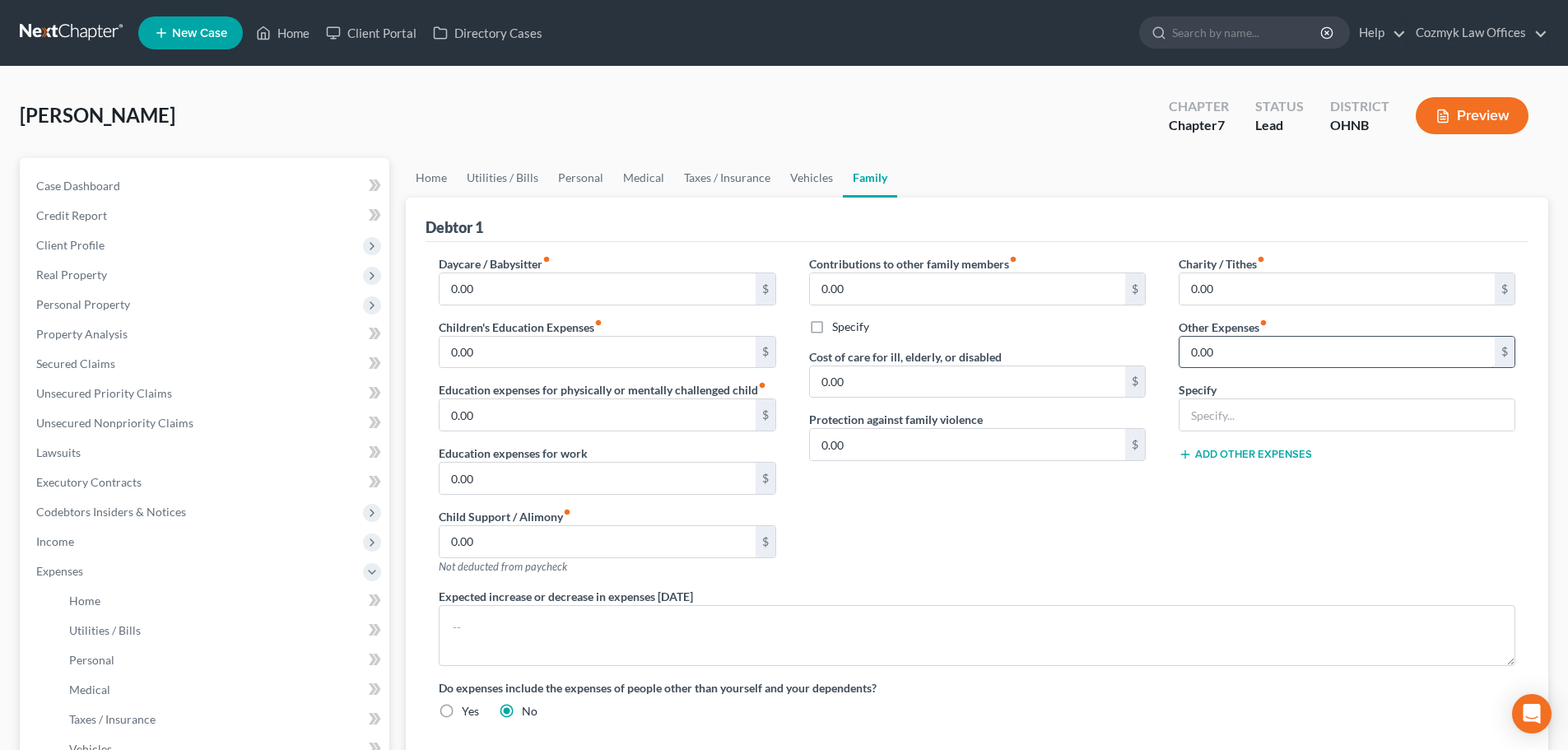
click at [1192, 353] on input "0.00" at bounding box center [1336, 353] width 315 height 32
type input "123"
click at [1245, 408] on input "text" at bounding box center [1347, 415] width 335 height 32
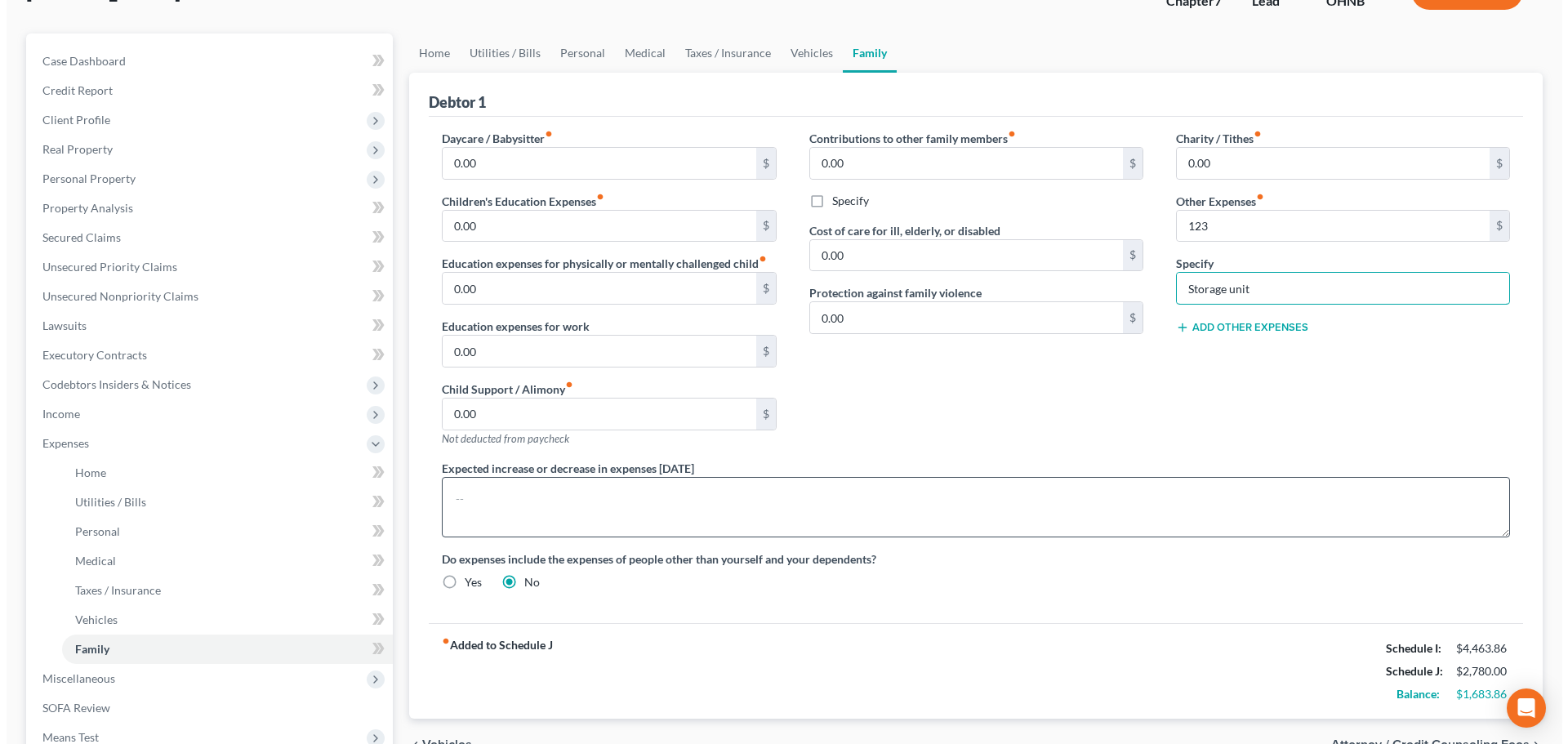
scroll to position [164, 0]
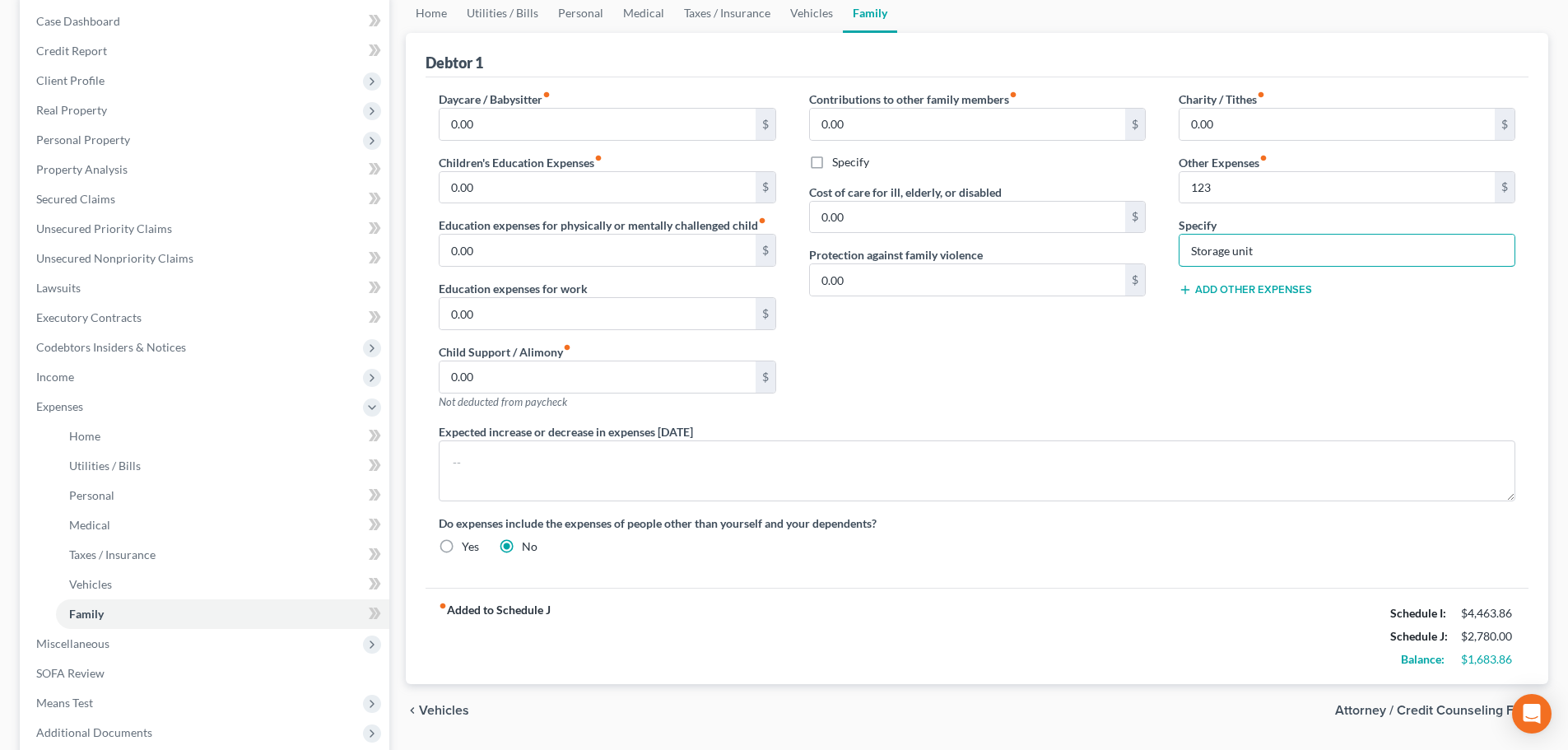
type input "Storage unit"
click at [1391, 706] on span "Attorney / Credit Counseling Fees" at bounding box center [1435, 710] width 200 height 13
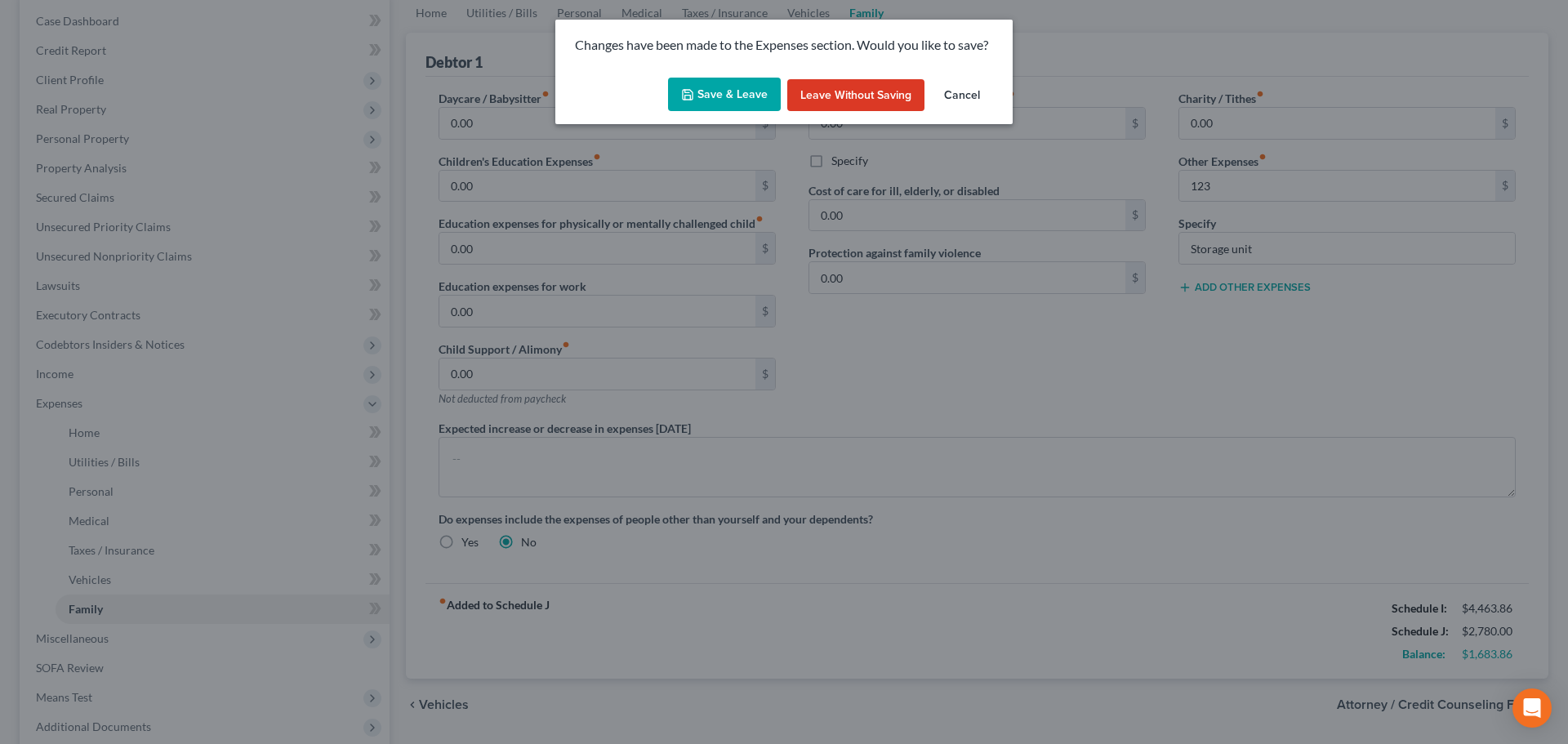
click at [692, 90] on icon "button" at bounding box center [687, 94] width 10 height 10
type input "123.00"
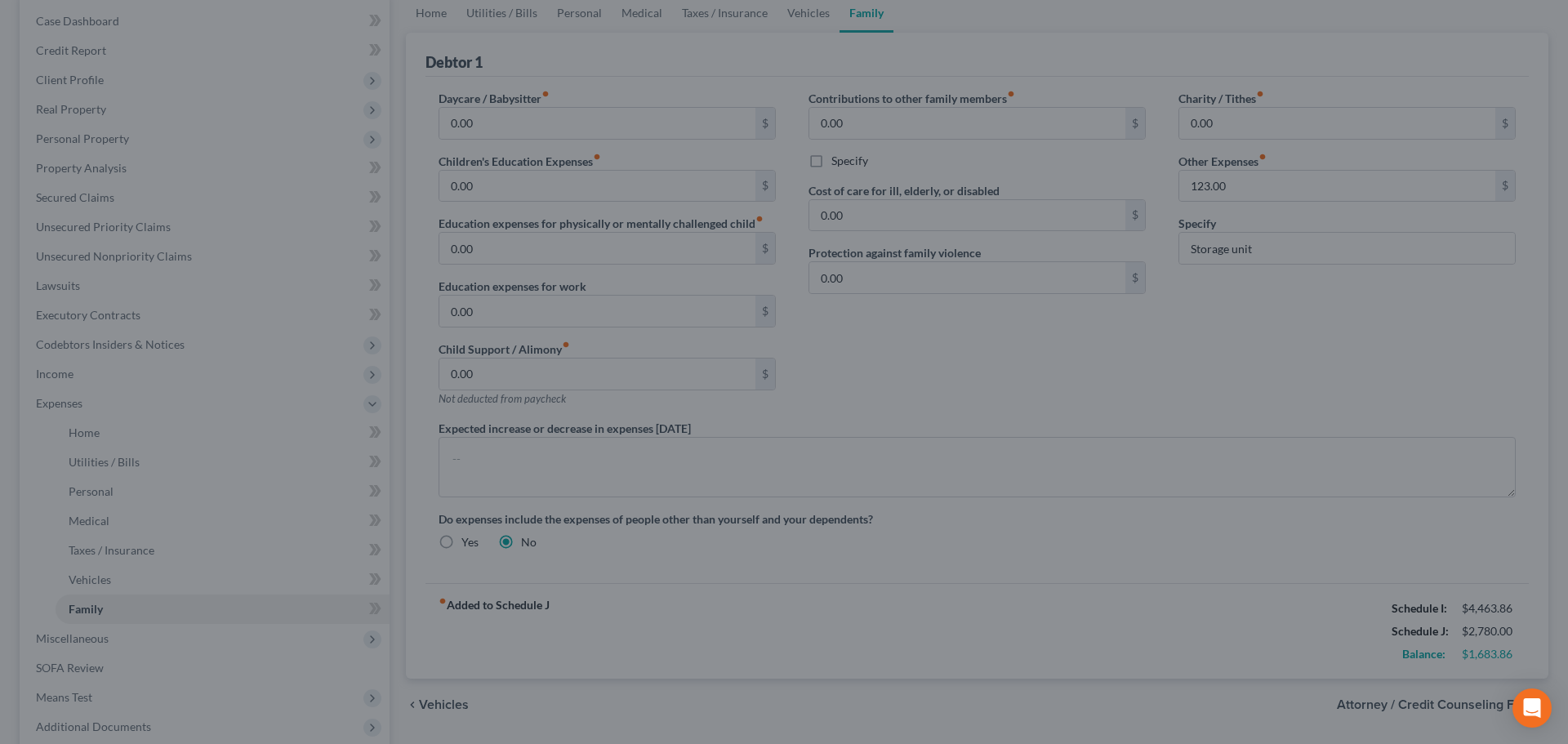
select select "1"
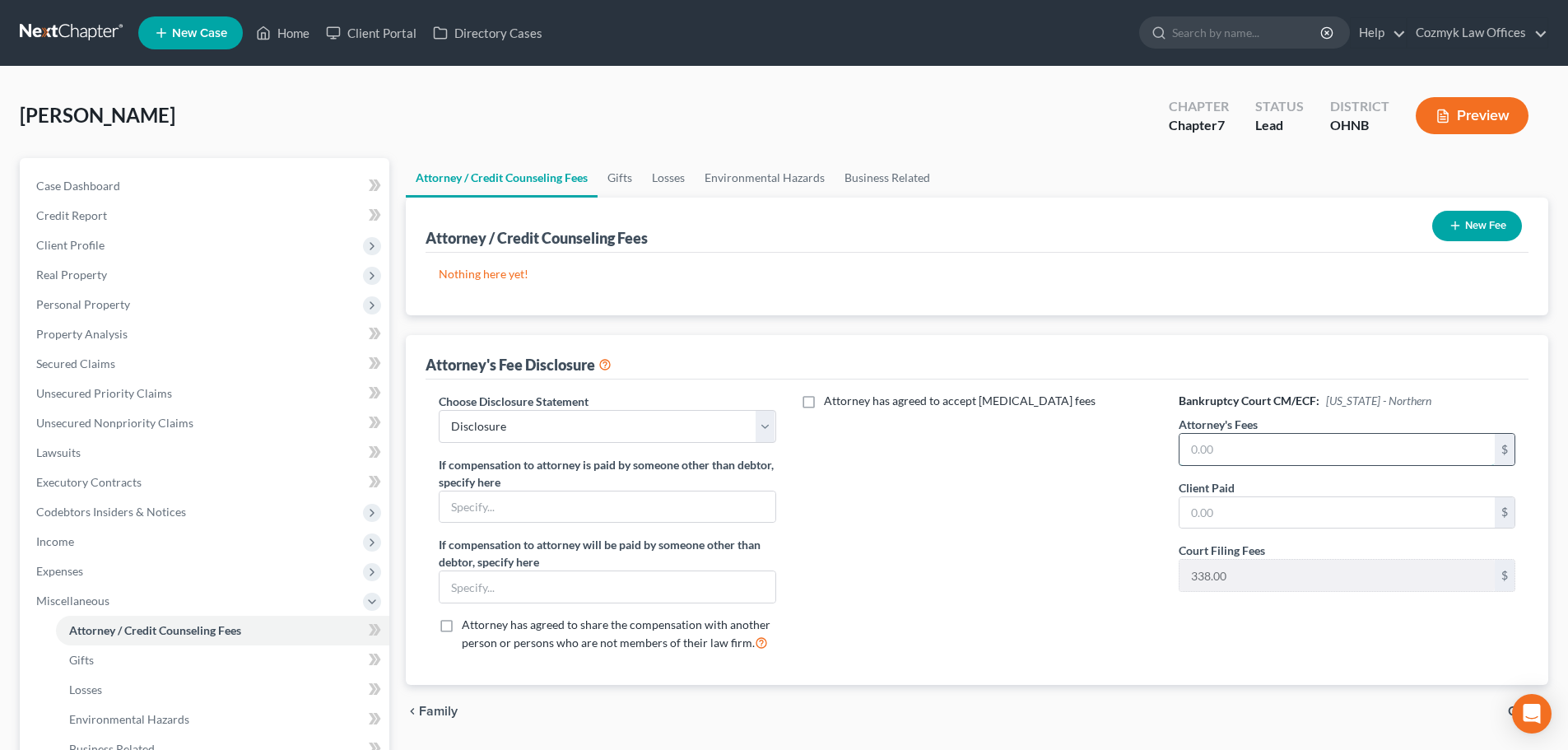
click at [1232, 446] on input "text" at bounding box center [1336, 449] width 315 height 32
type input "1,300"
click at [1498, 219] on button "New Fee" at bounding box center [1477, 225] width 89 height 31
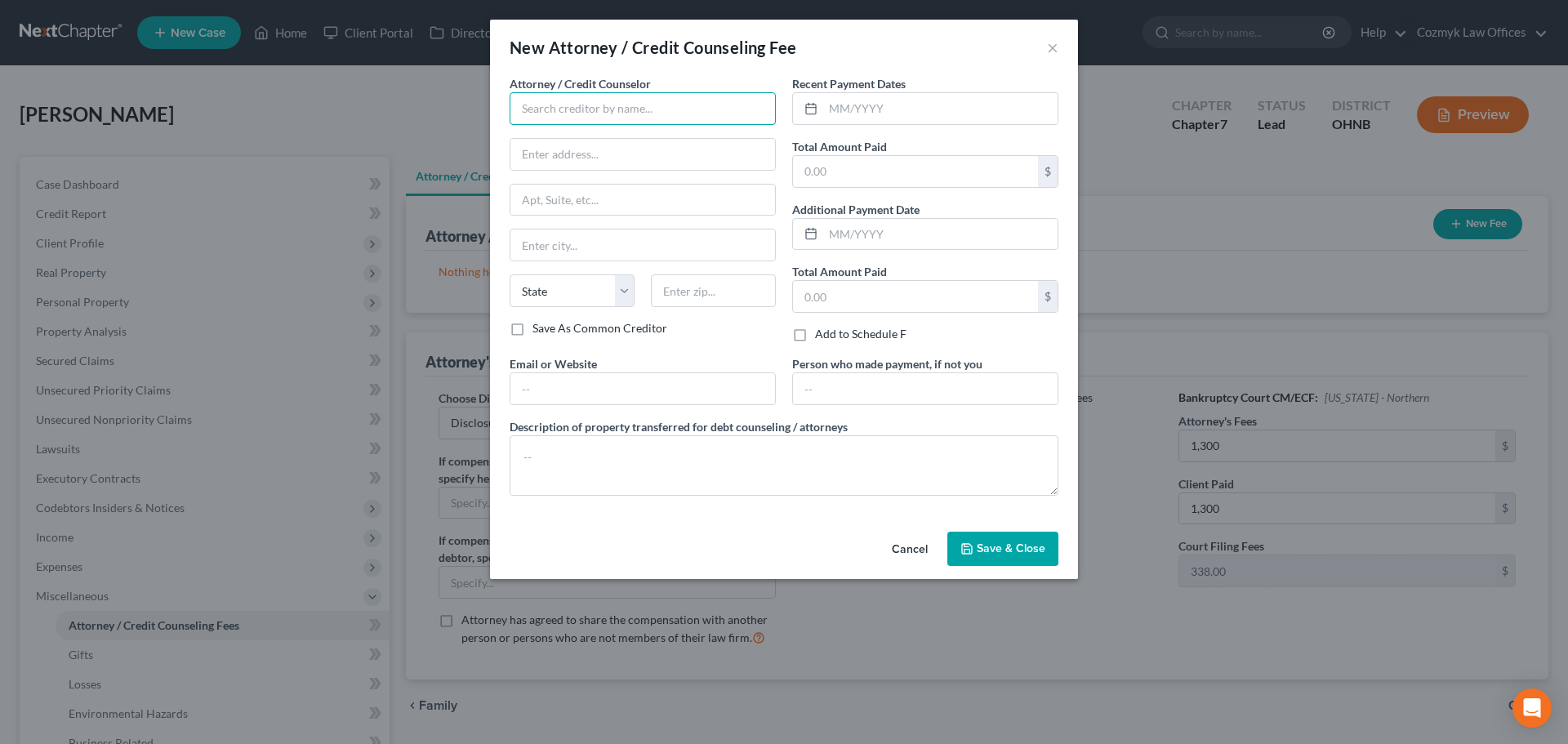
click at [610, 104] on input "text" at bounding box center [643, 109] width 266 height 33
click at [602, 138] on div "Cozmyk Law Offices" at bounding box center [607, 137] width 170 height 17
type input "Cozmyk Law Offices"
type input "[STREET_ADDRESS]"
type input "Suite 200"
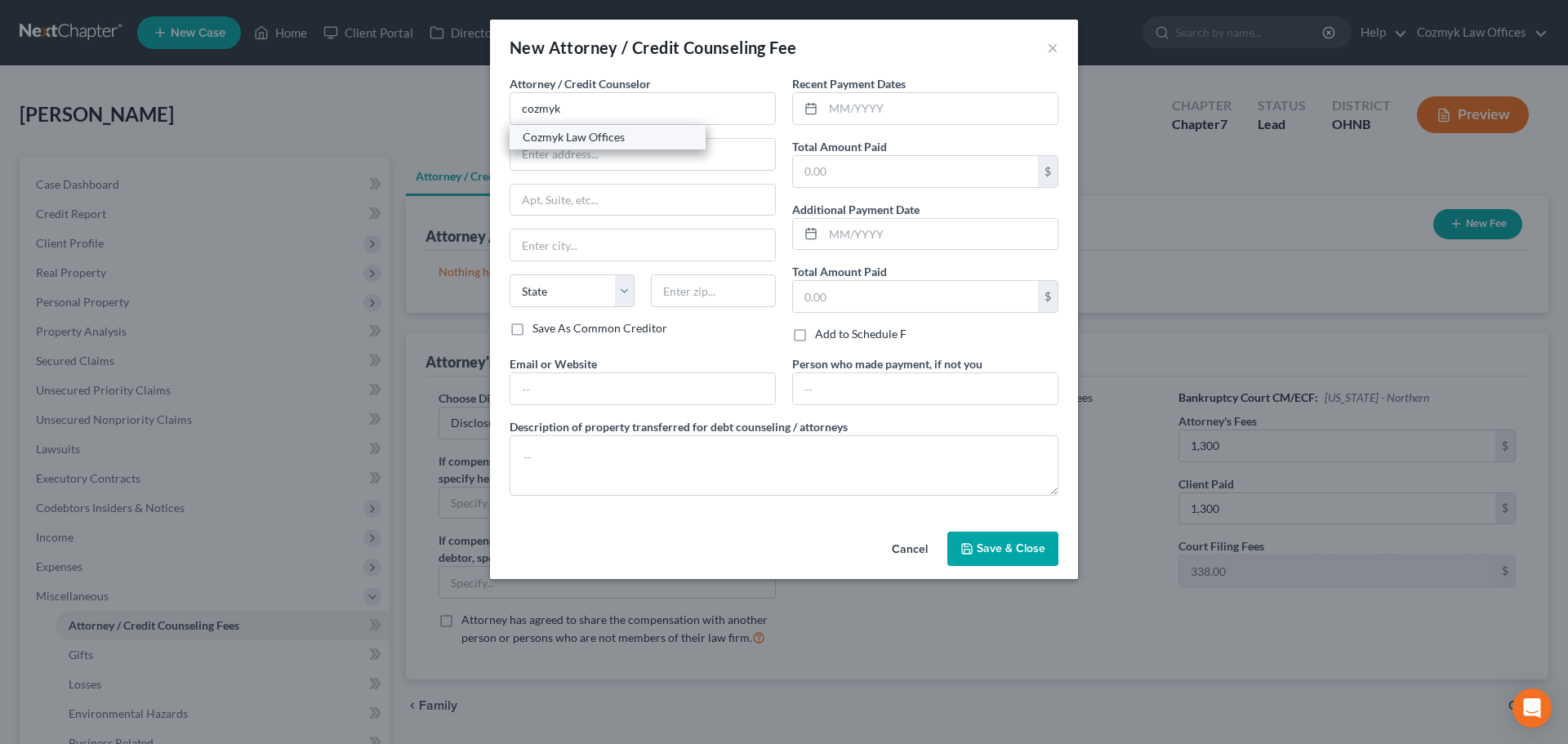
type input "Independence"
select select "36"
type input "44131"
click at [870, 112] on input "text" at bounding box center [940, 109] width 234 height 31
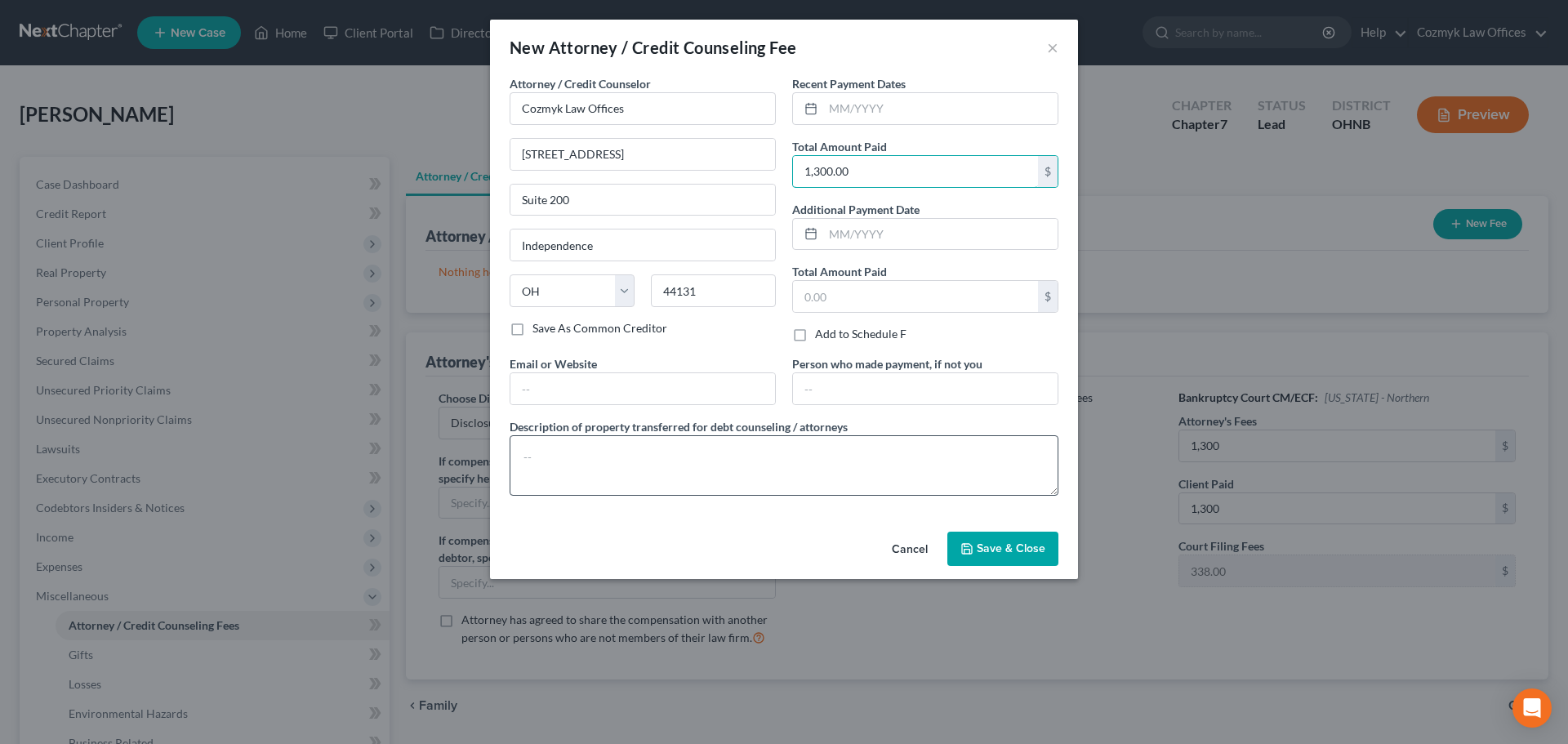
type input "1,300.00"
click at [720, 490] on textarea at bounding box center [784, 465] width 548 height 60
type textarea "Attorney fees"
click at [844, 108] on input "text" at bounding box center [940, 109] width 234 height 31
type input "06/2025"
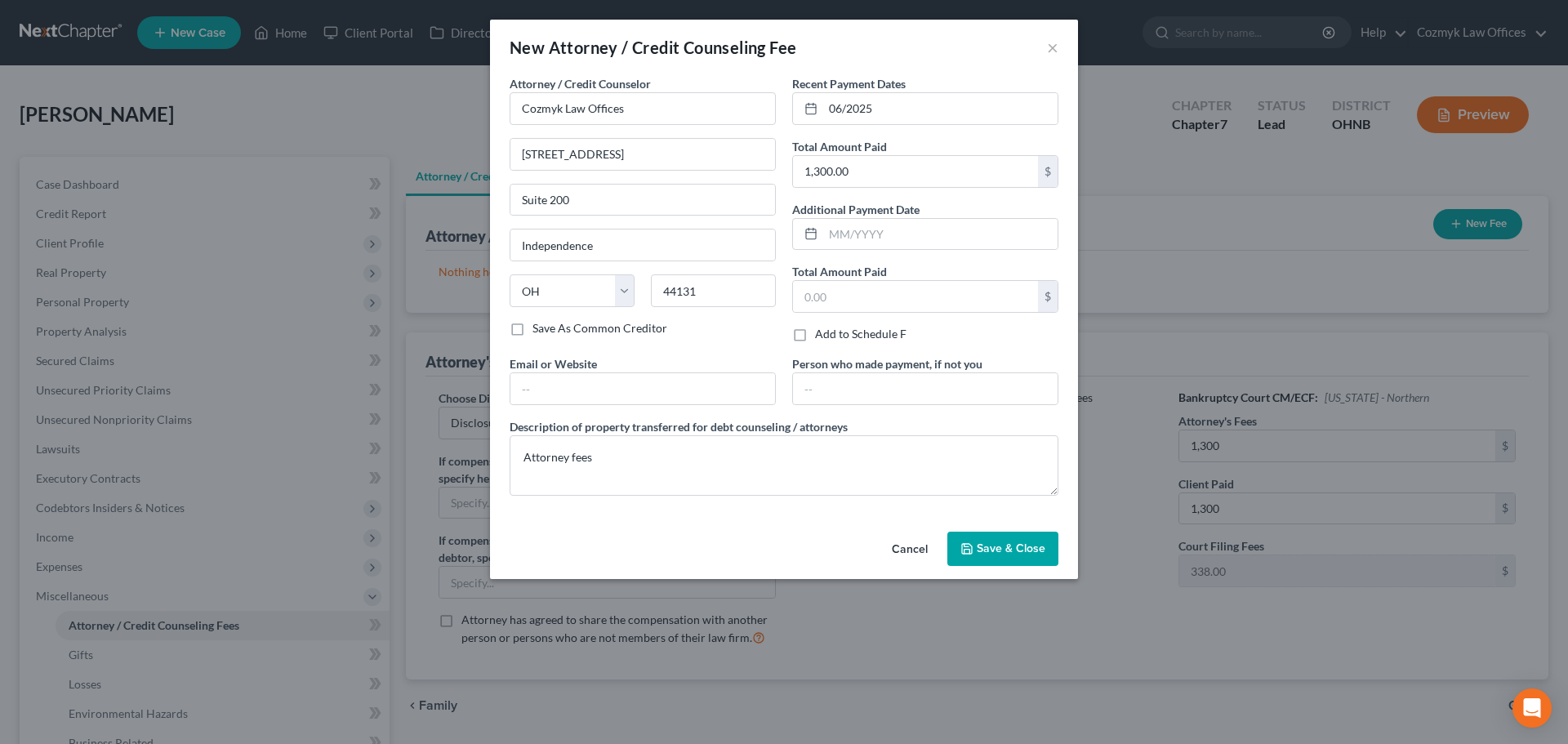
click at [1009, 541] on span "Save & Close" at bounding box center [1011, 548] width 69 height 14
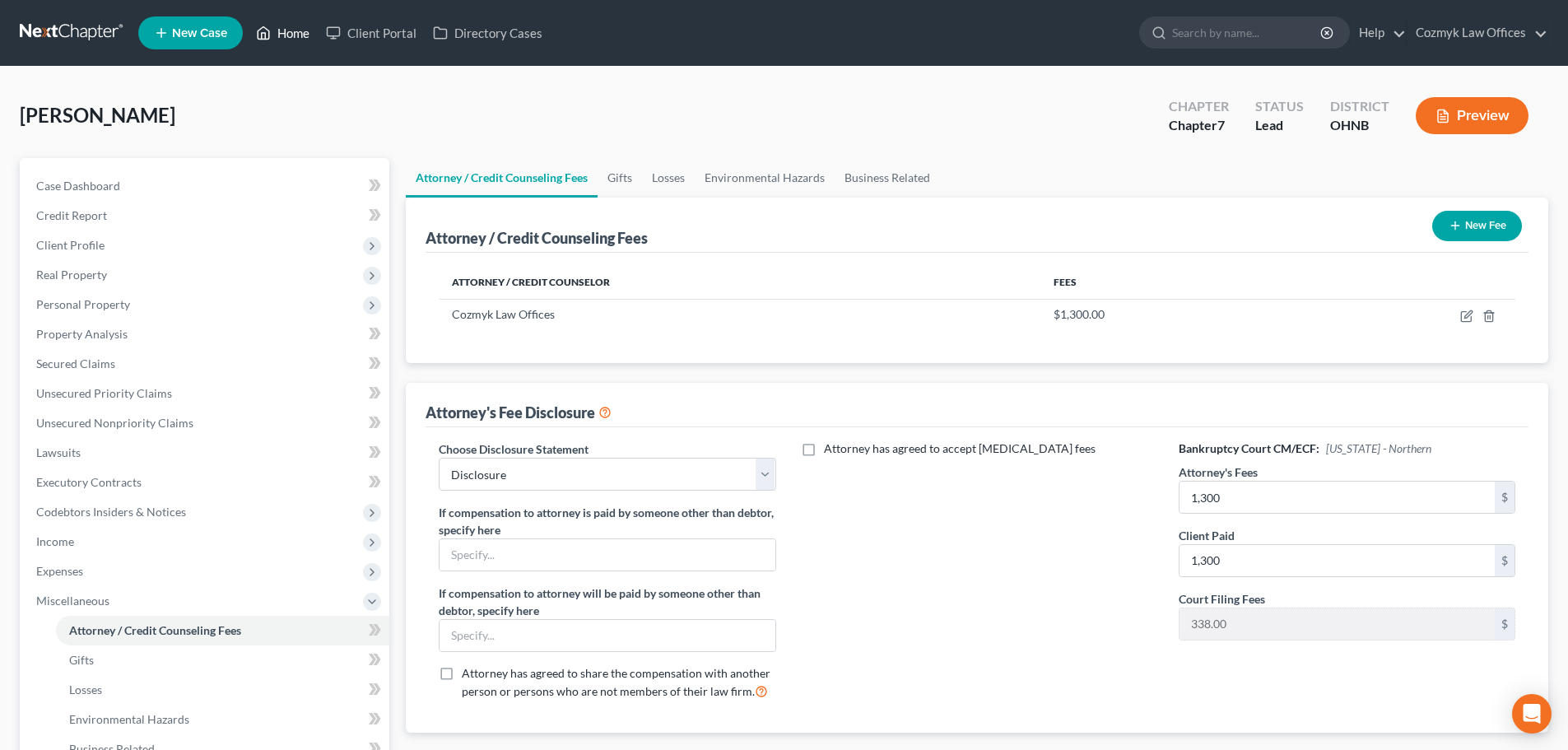
click at [297, 33] on link "Home" at bounding box center [283, 33] width 70 height 30
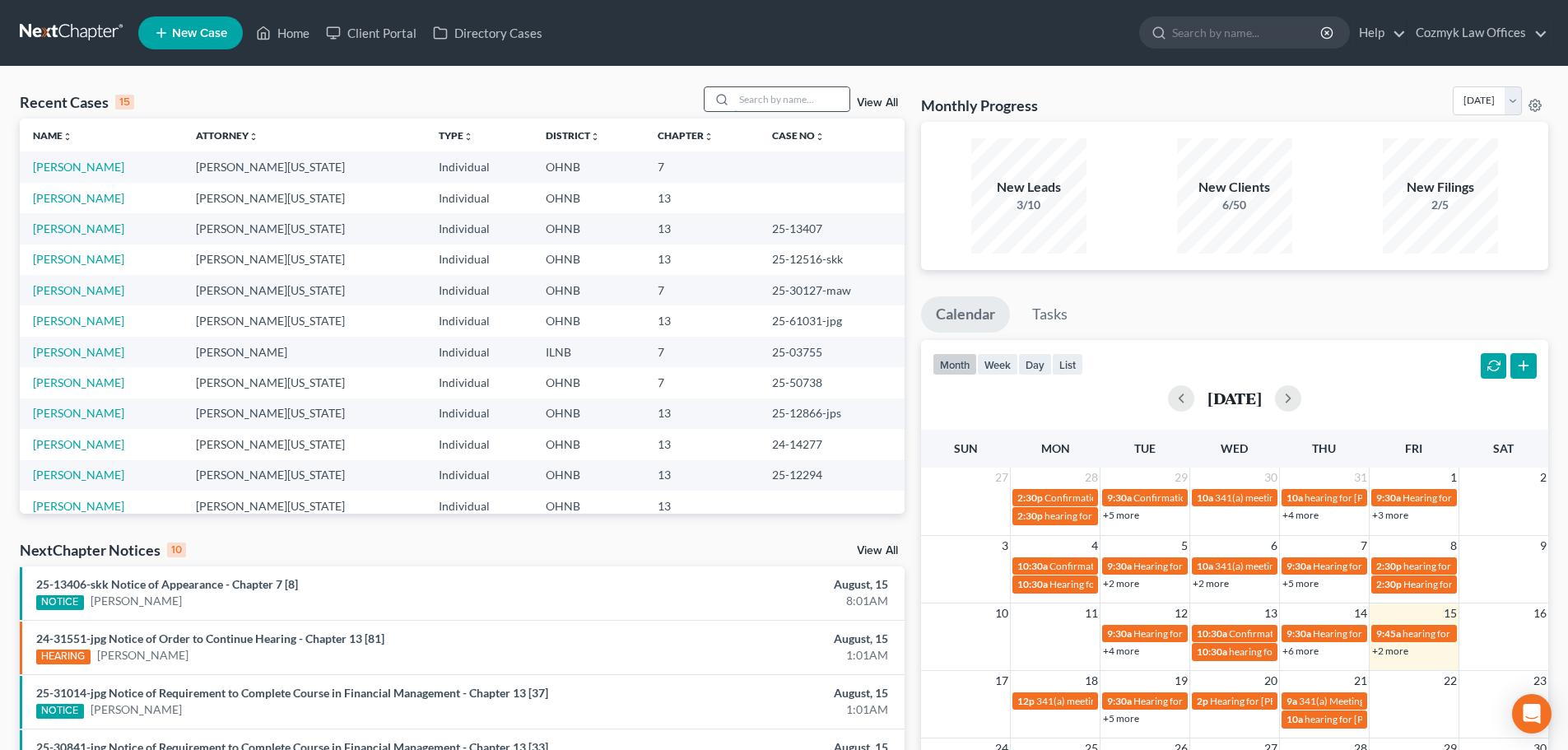
click at [787, 94] on input "search" at bounding box center [791, 98] width 115 height 24
type input "[PERSON_NAME]"
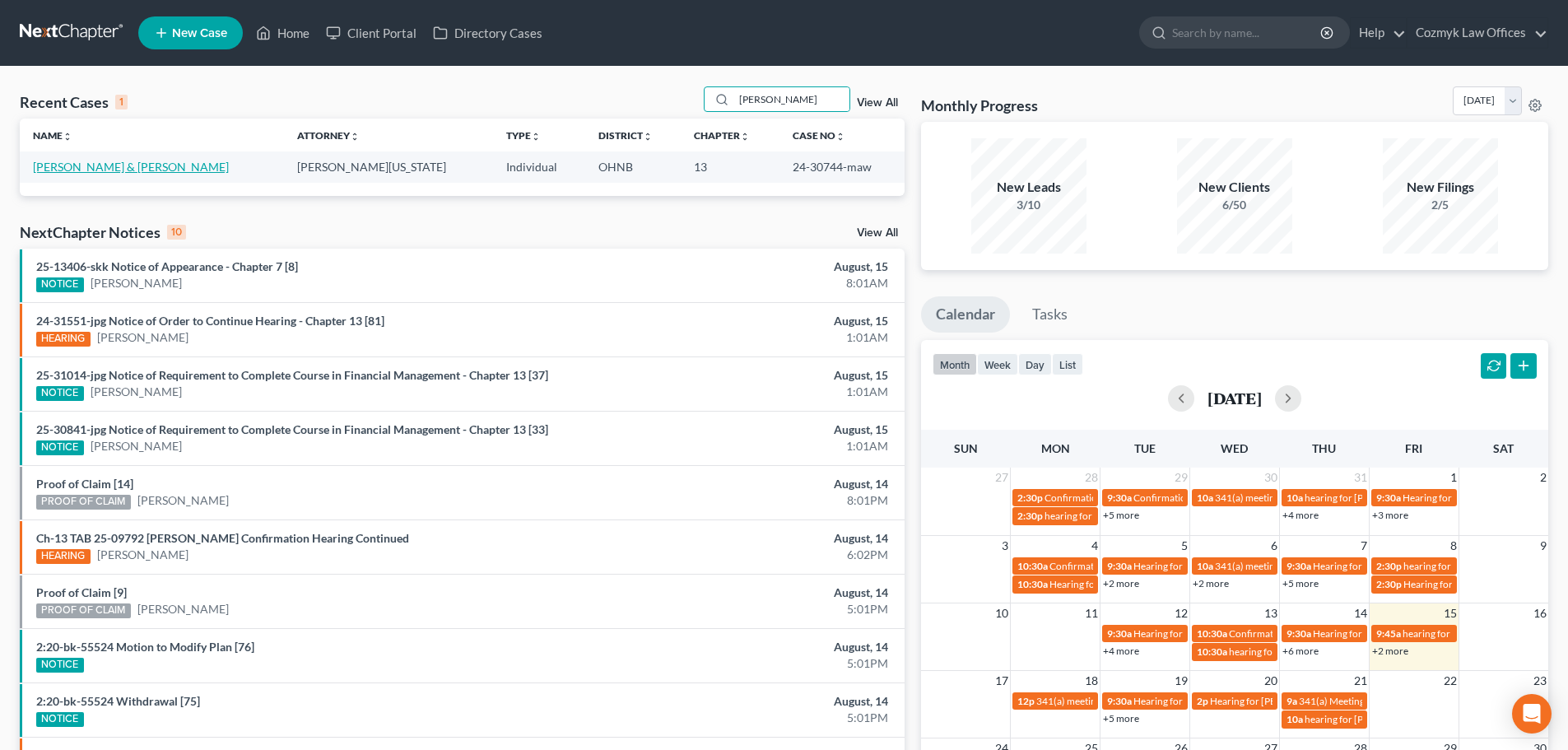
click at [106, 161] on link "[PERSON_NAME] & [PERSON_NAME]" at bounding box center [131, 167] width 196 height 14
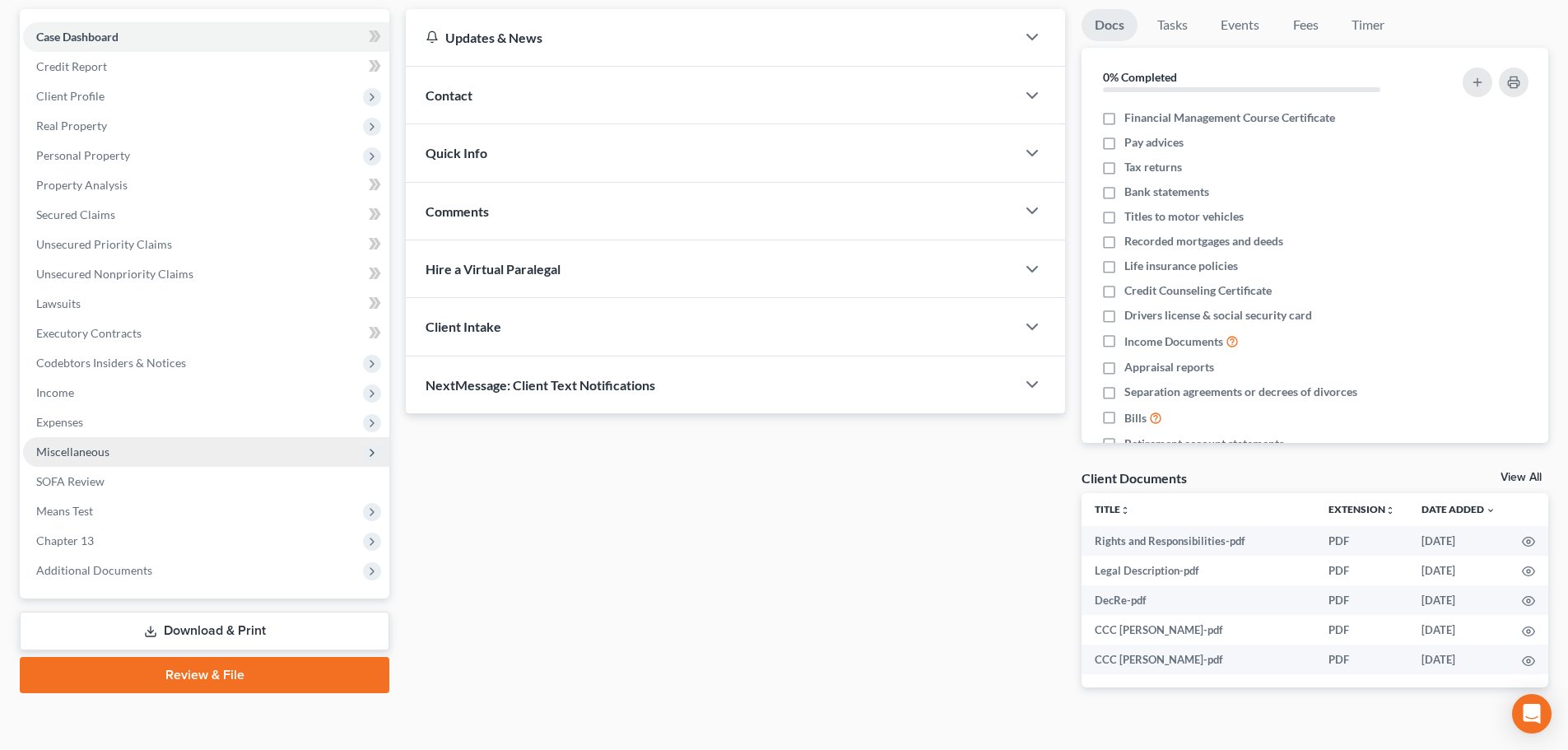
scroll to position [175, 0]
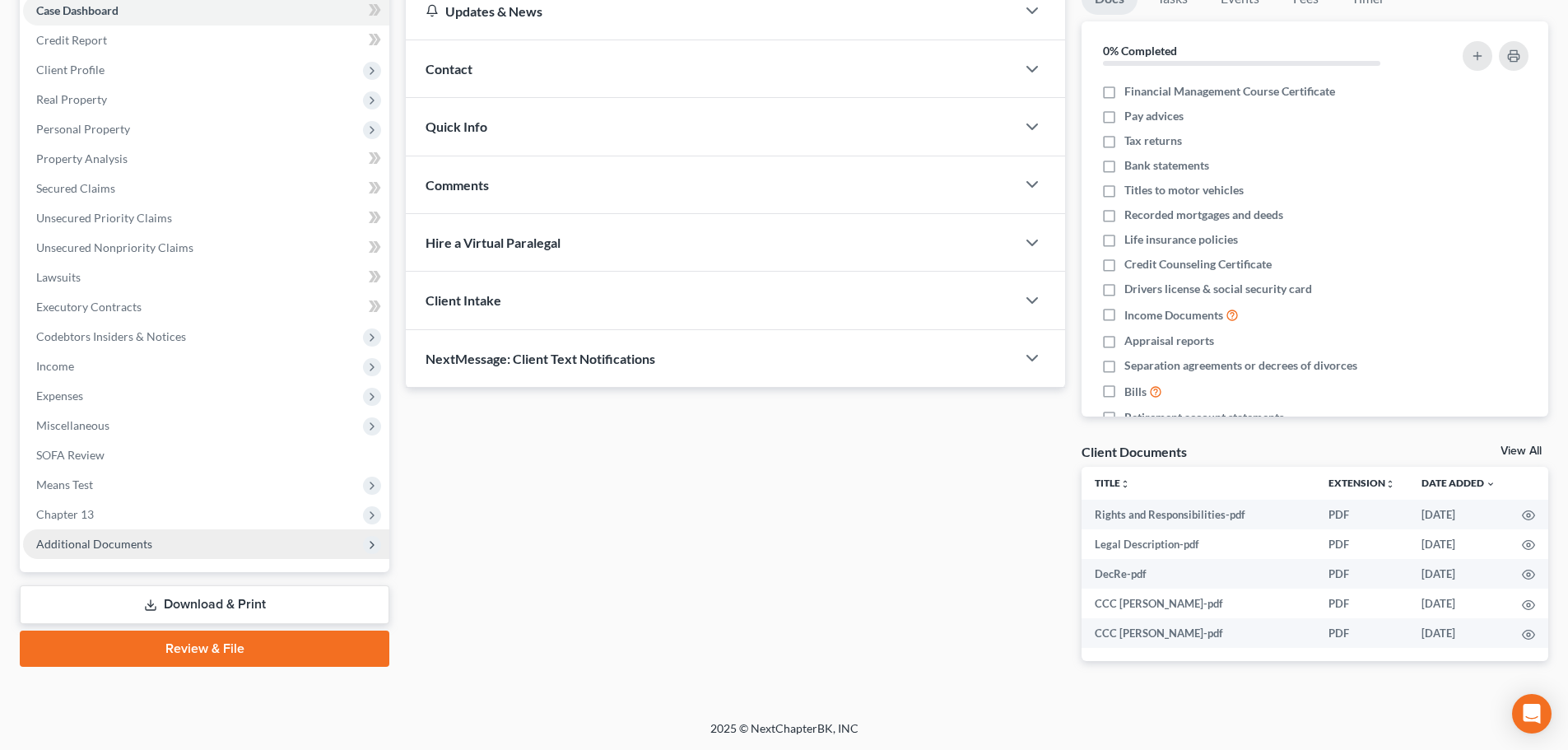
click at [172, 546] on span "Additional Documents" at bounding box center [205, 544] width 366 height 30
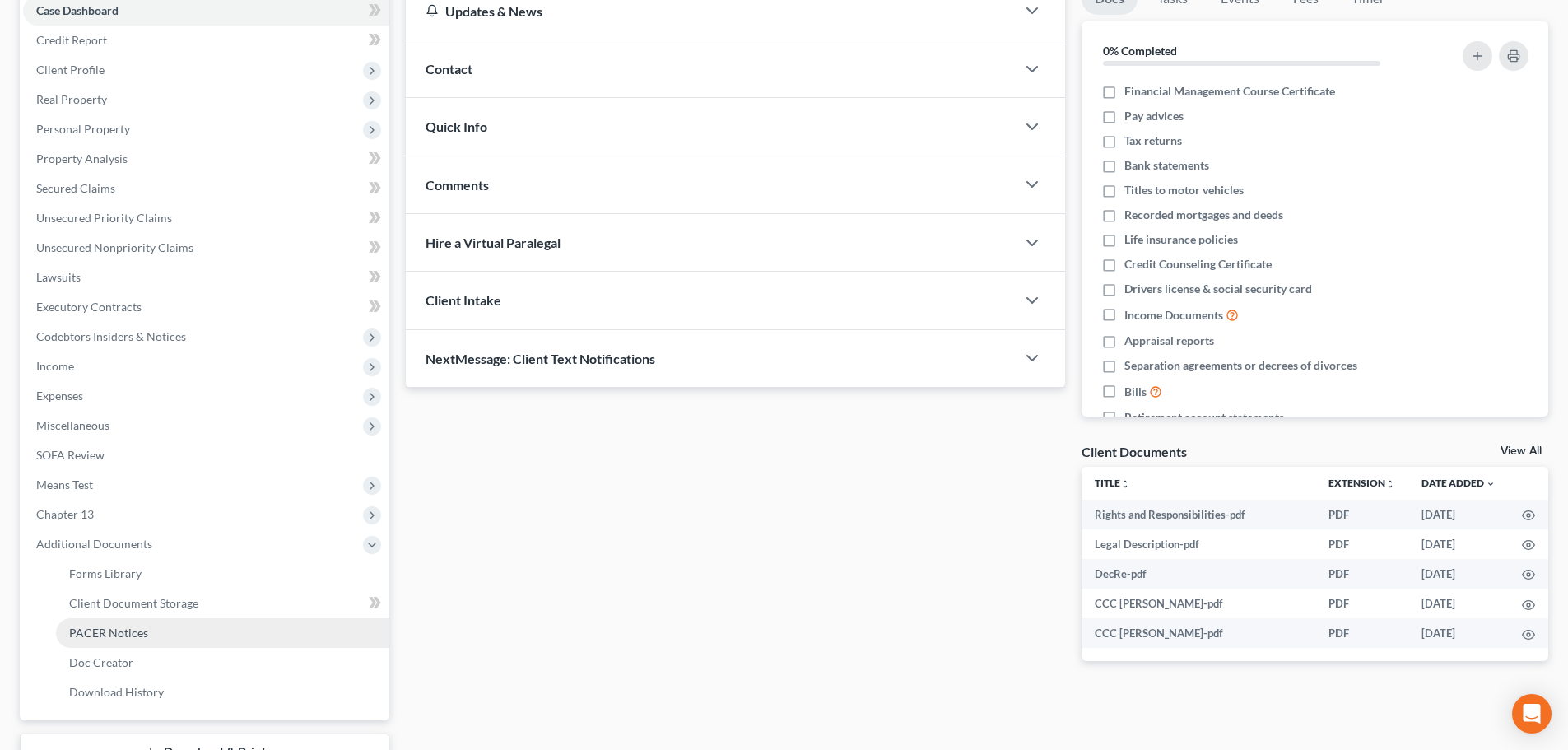
click at [147, 629] on link "PACER Notices" at bounding box center [223, 632] width 333 height 30
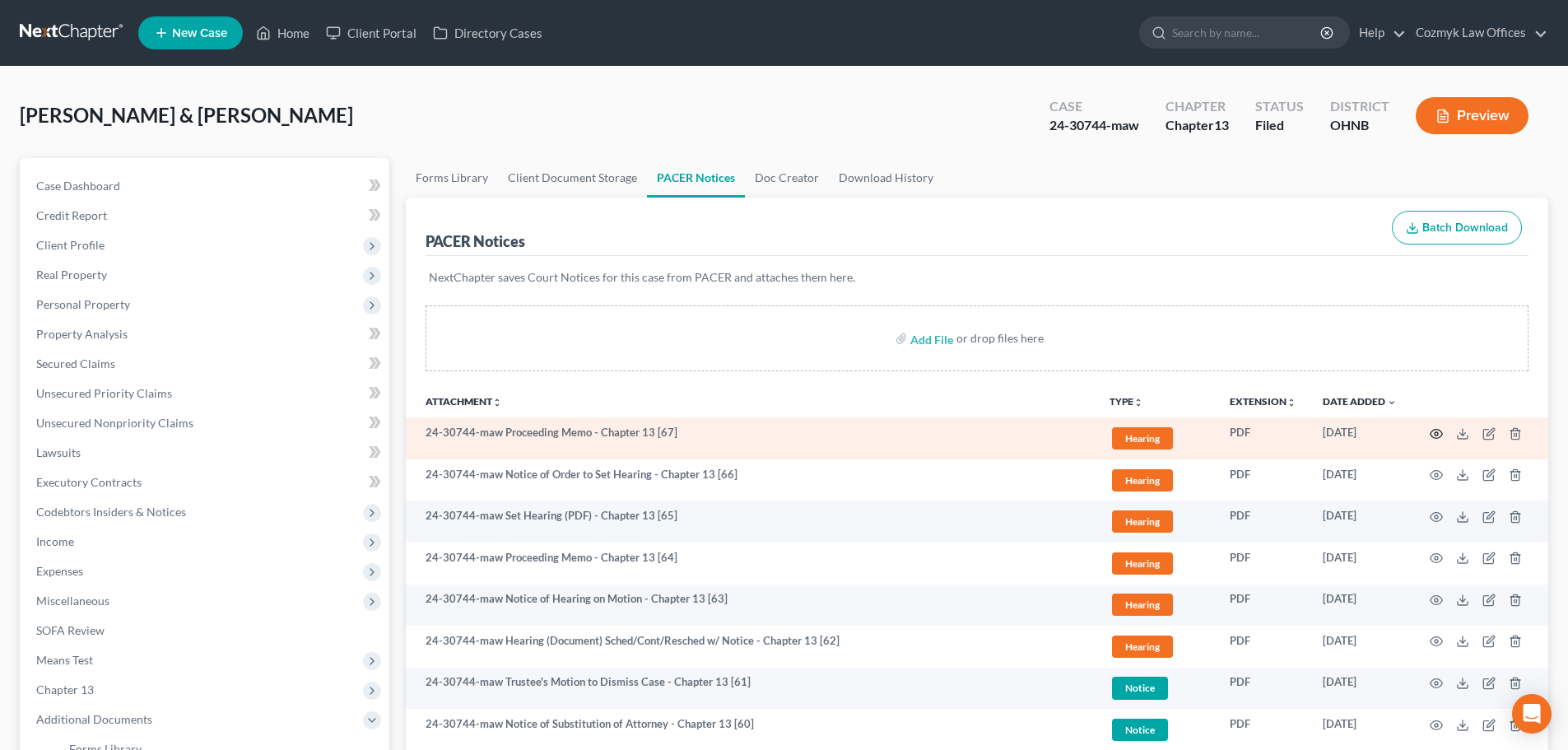
click at [1435, 432] on circle "button" at bounding box center [1436, 433] width 4 height 4
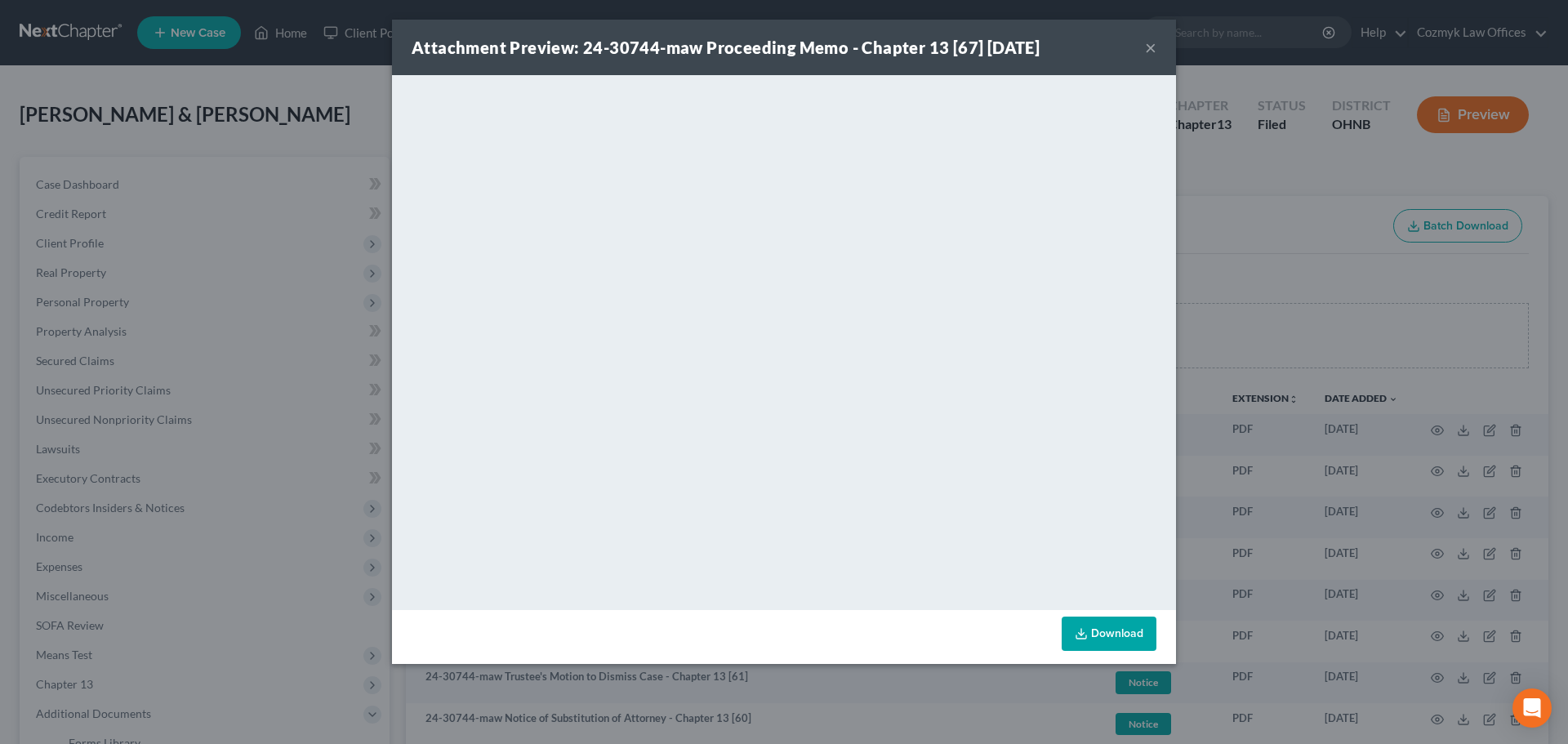
click at [1153, 39] on button "×" at bounding box center [1150, 47] width 11 height 20
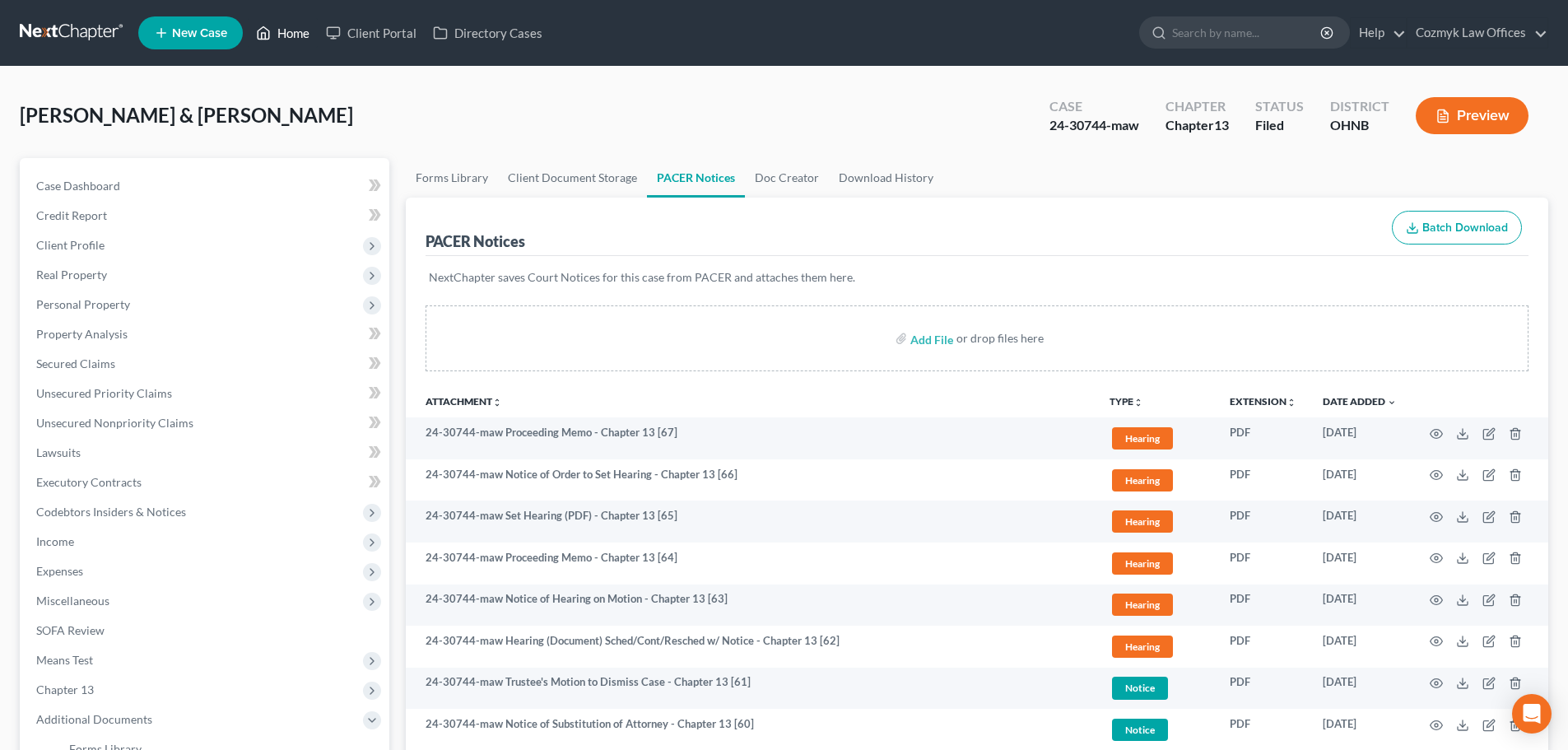
drag, startPoint x: 310, startPoint y: 33, endPoint x: 418, endPoint y: 152, distance: 160.7
click at [310, 33] on link "Home" at bounding box center [283, 33] width 70 height 30
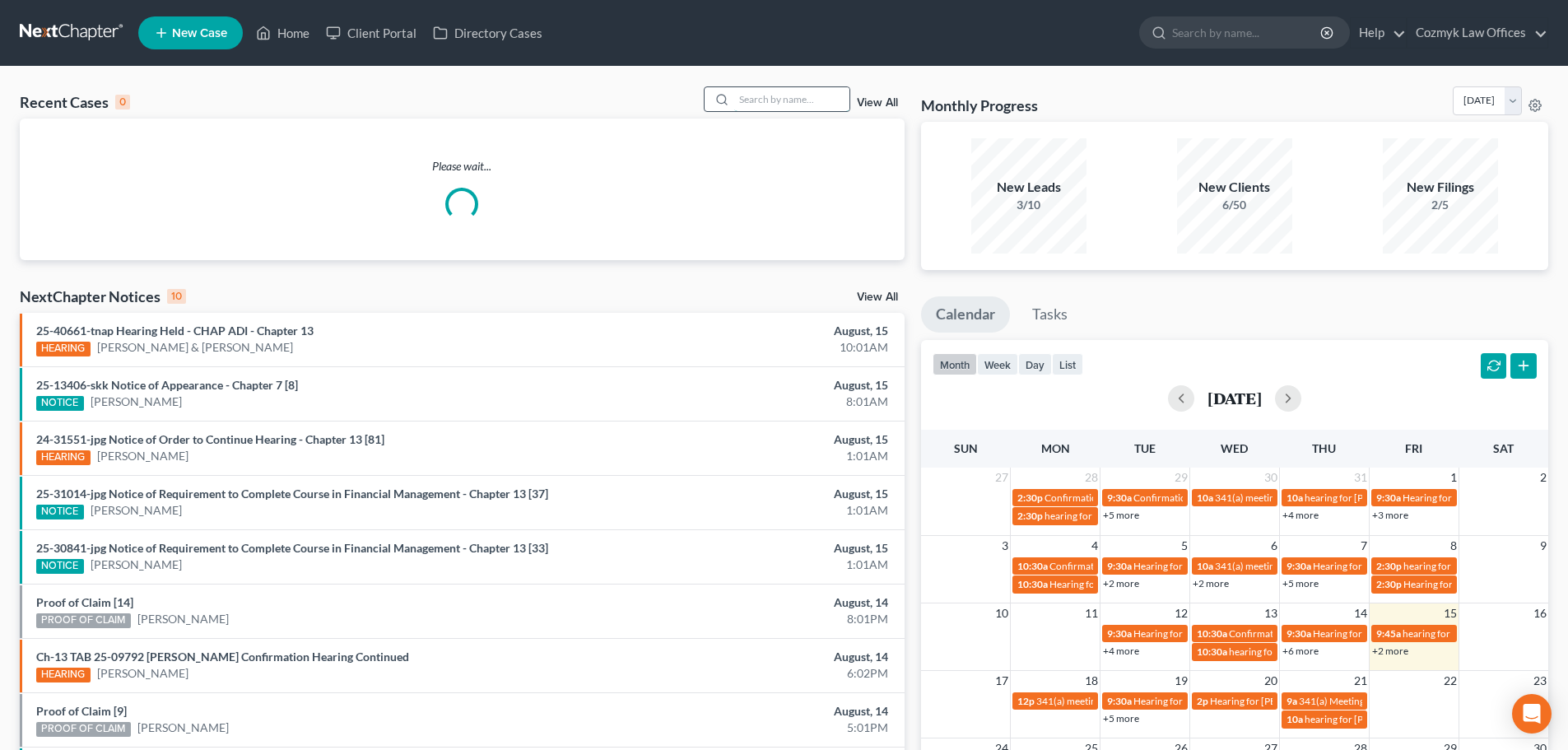
click at [755, 99] on input "search" at bounding box center [791, 98] width 115 height 24
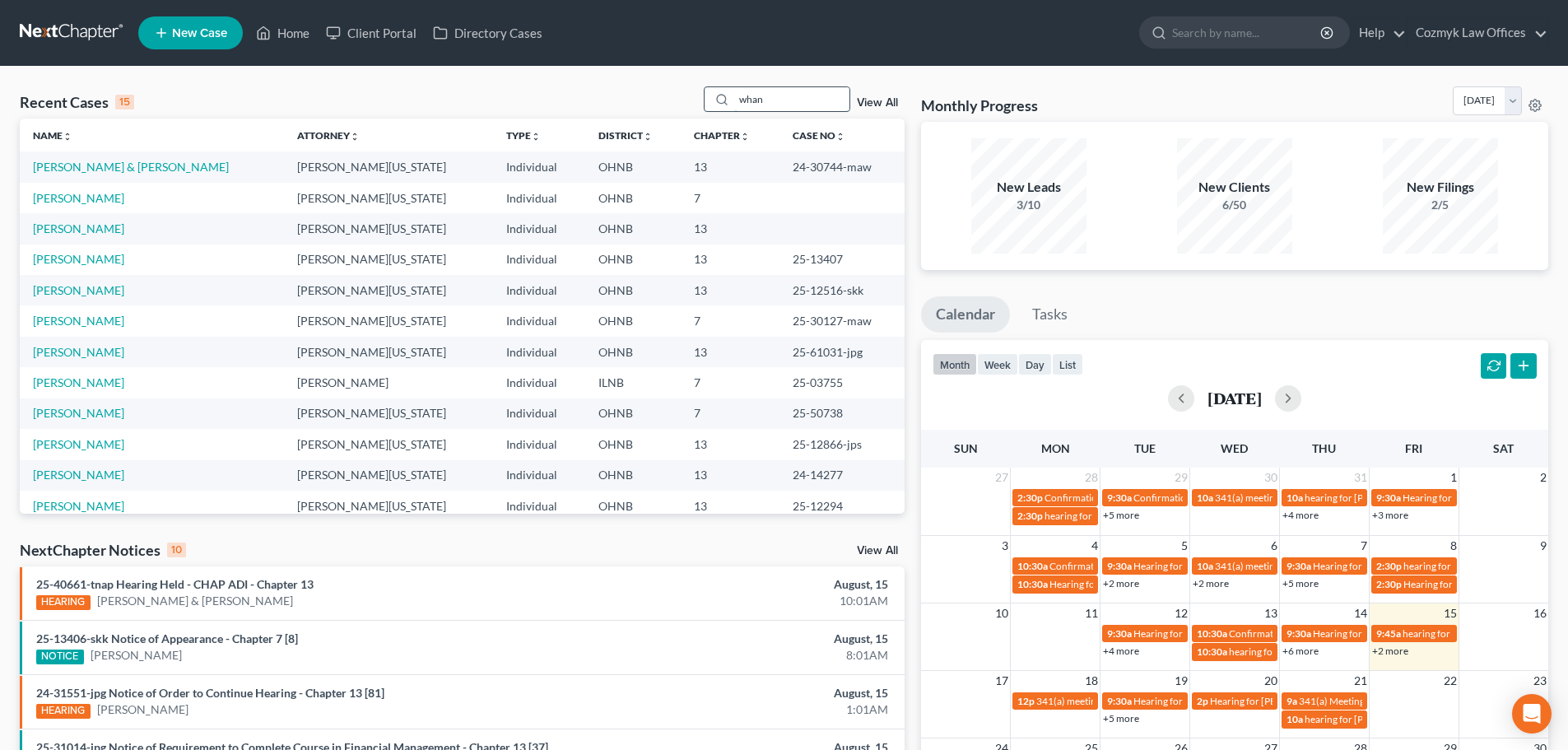
type input "whan"
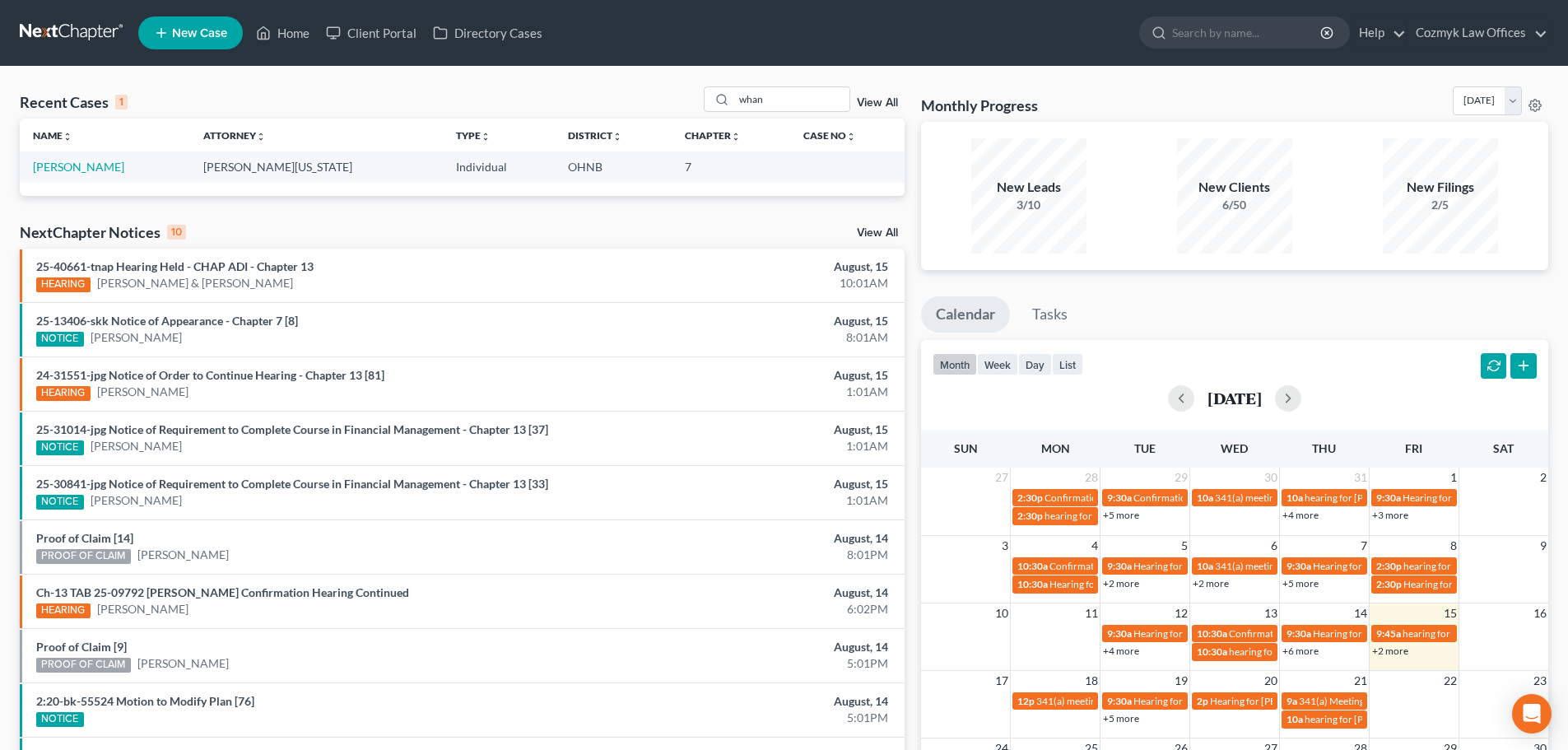
click at [120, 164] on td "[PERSON_NAME]" at bounding box center [105, 167] width 170 height 31
click at [101, 167] on link "[PERSON_NAME]" at bounding box center [79, 167] width 91 height 14
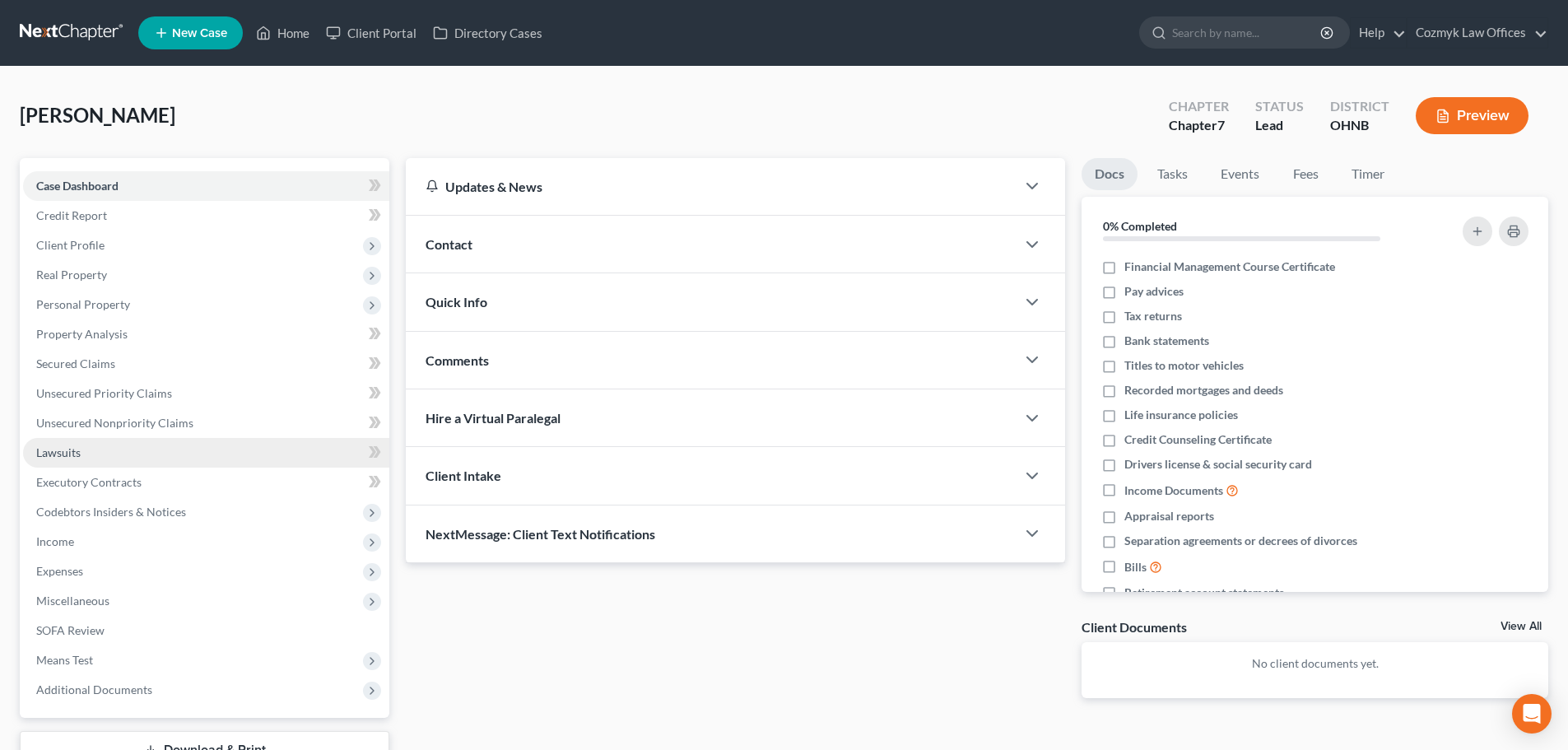
click at [154, 463] on link "Lawsuits" at bounding box center [205, 453] width 366 height 30
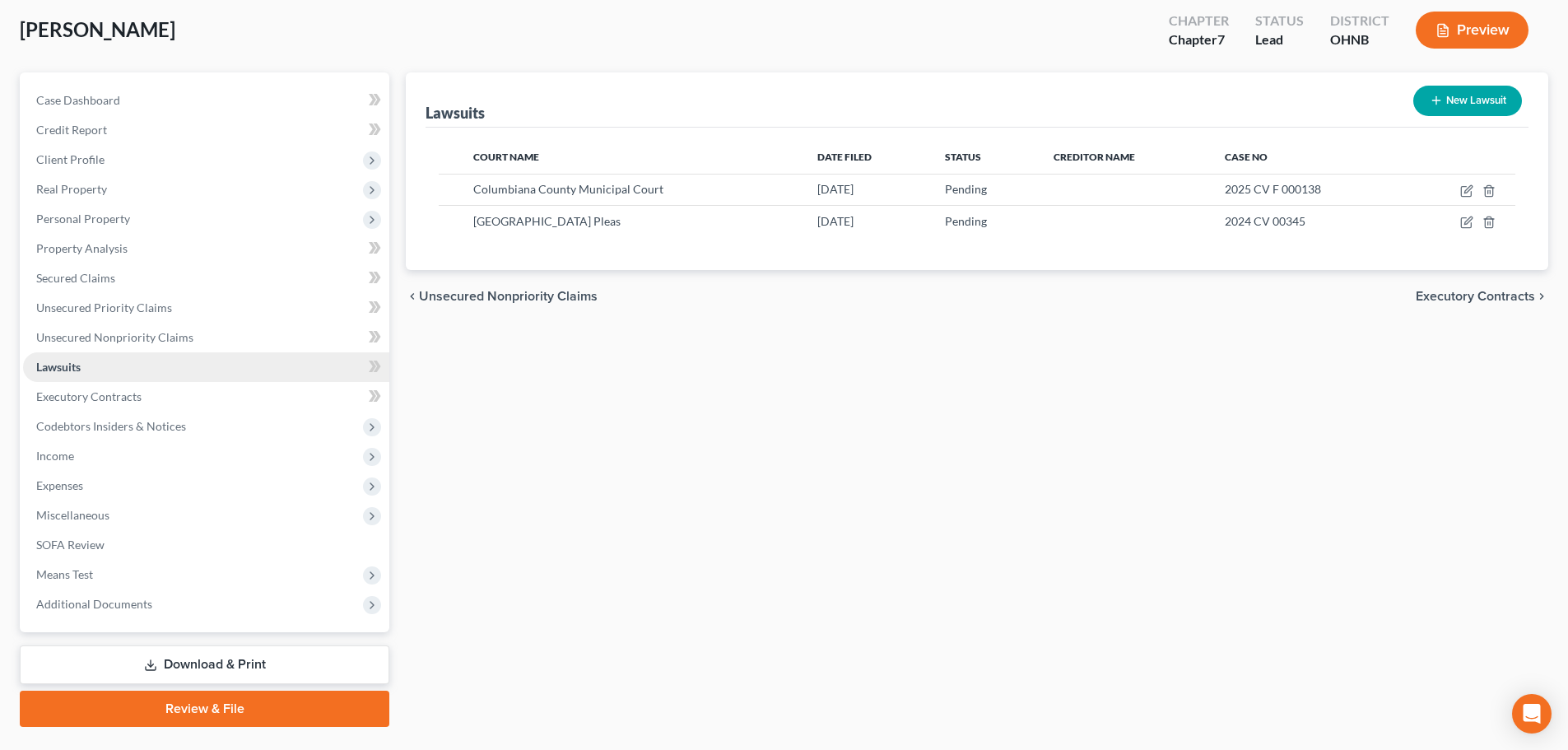
scroll to position [125, 0]
